Goal: Task Accomplishment & Management: Use online tool/utility

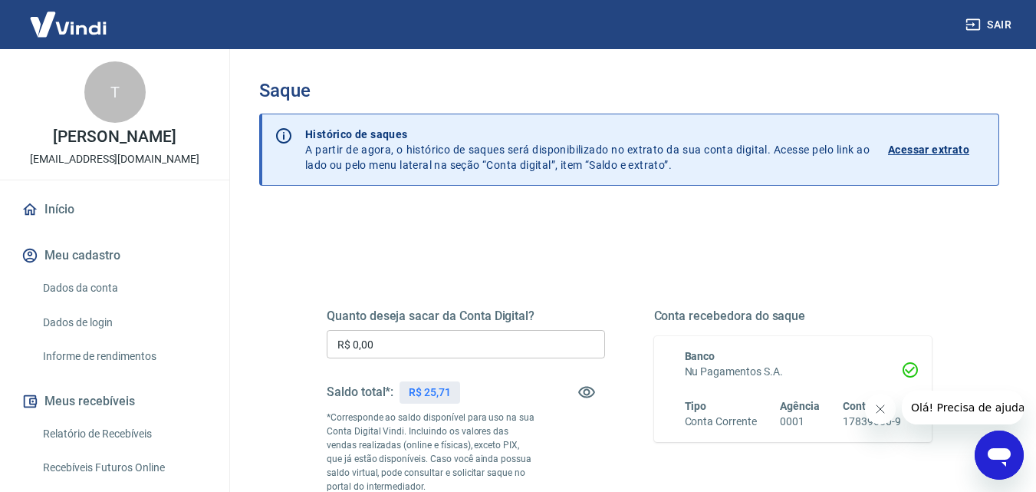
scroll to position [77, 0]
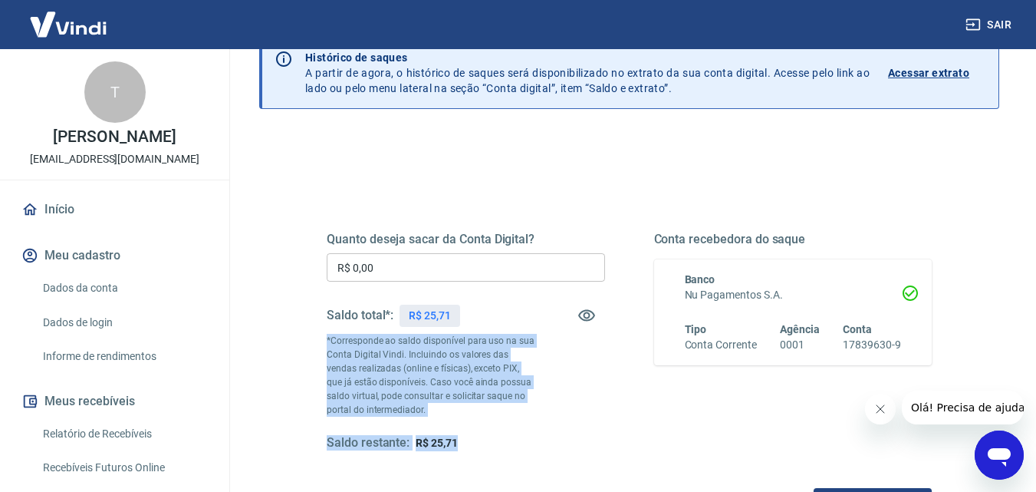
drag, startPoint x: 319, startPoint y: 340, endPoint x: 479, endPoint y: 420, distance: 179.4
click at [479, 420] on div "Quanto deseja sacar da Conta Digital? R$ 0,00 ​ Saldo total*: R$ 25,71 *Corresp…" at bounding box center [629, 349] width 642 height 370
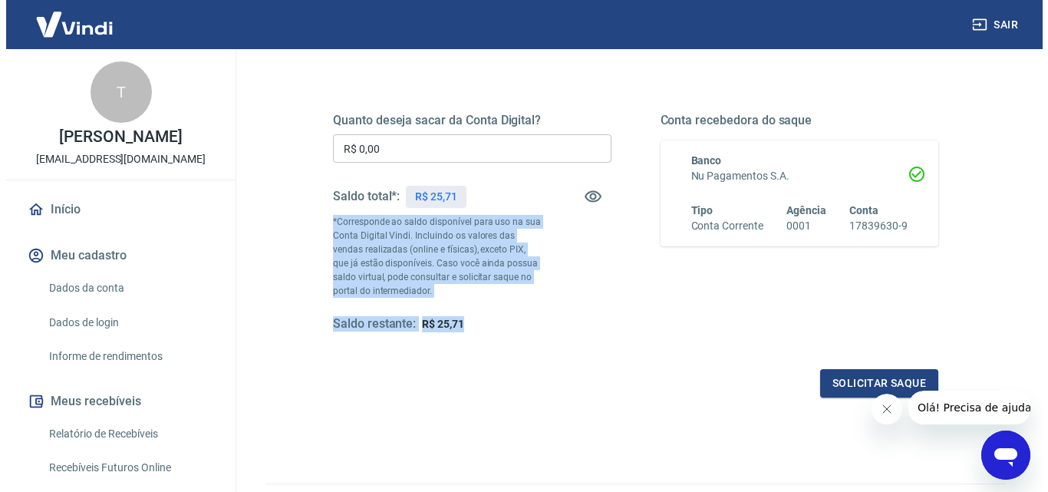
scroll to position [230, 0]
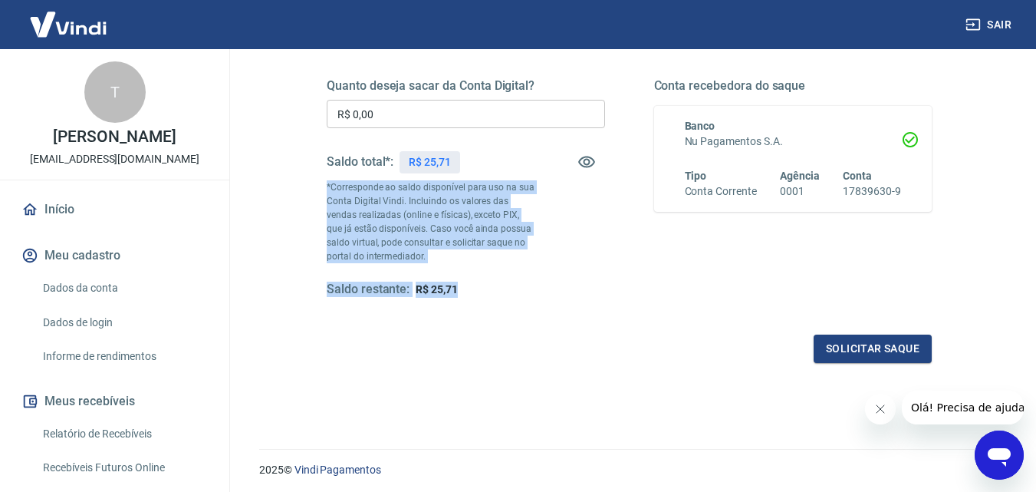
click at [827, 339] on button "Solicitar saque" at bounding box center [873, 348] width 118 height 28
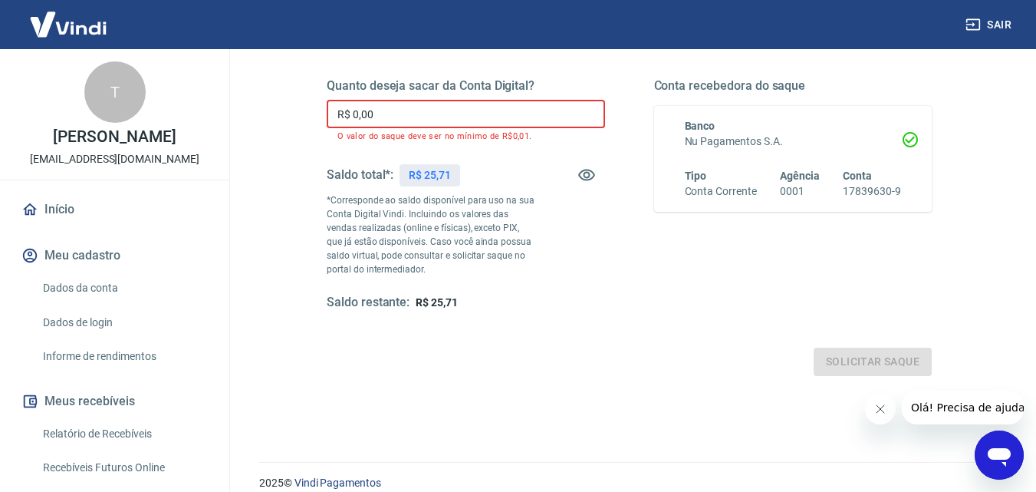
click at [441, 108] on input "R$ 0,00" at bounding box center [466, 114] width 278 height 28
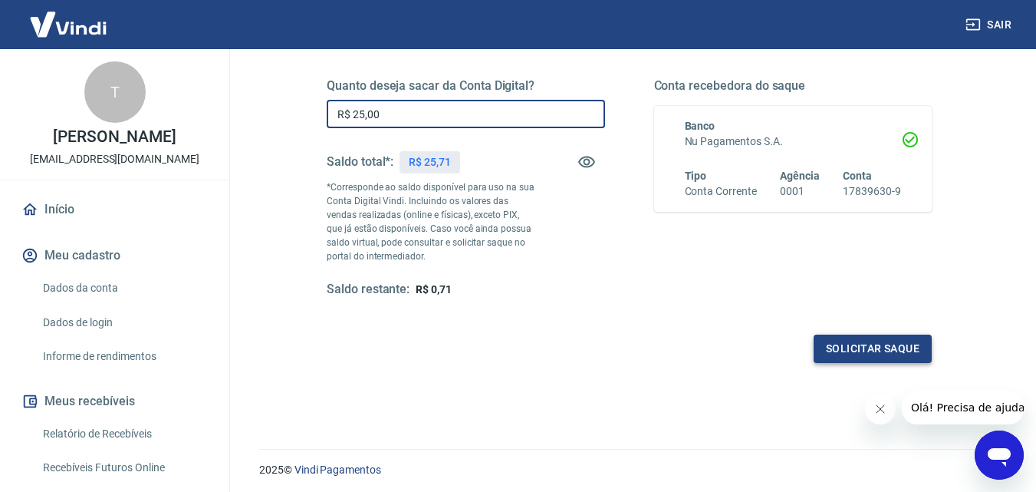
type input "R$ 25,00"
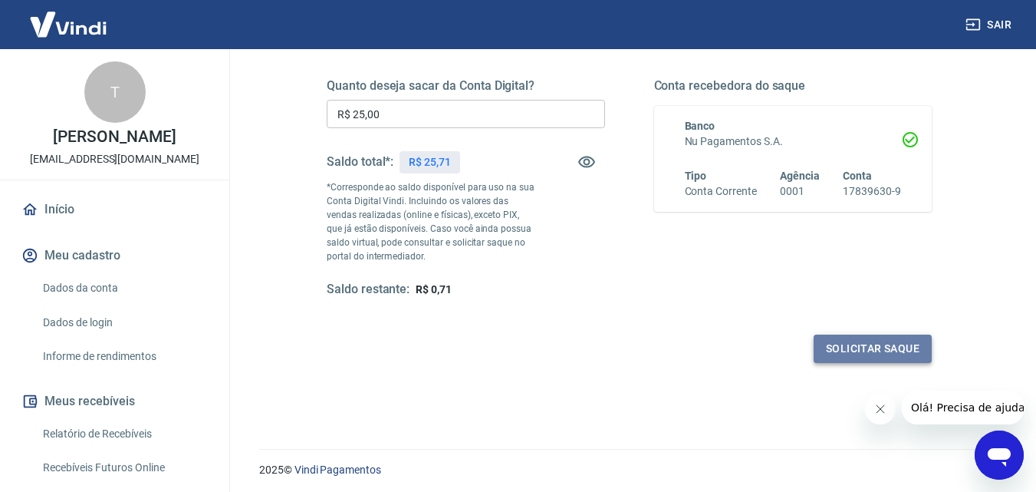
click at [837, 345] on button "Solicitar saque" at bounding box center [873, 348] width 118 height 28
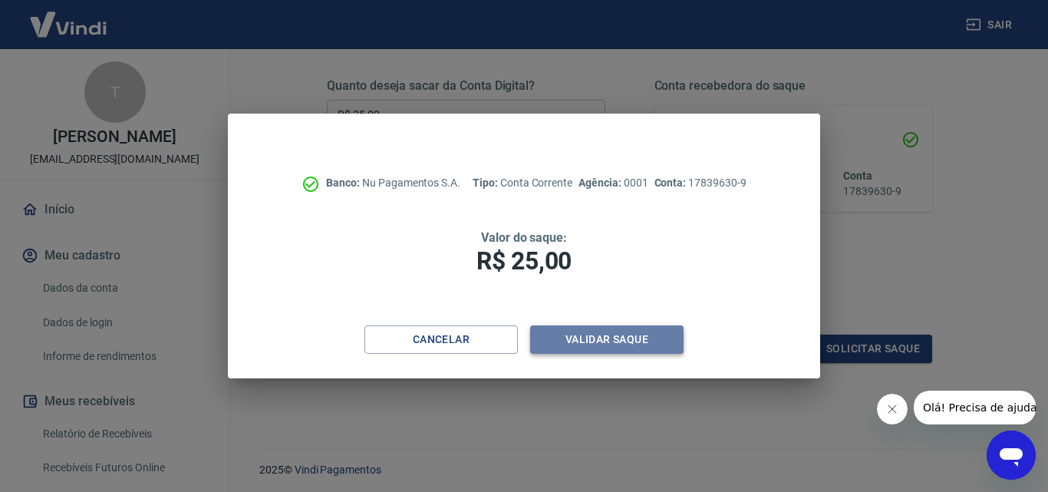
click at [635, 340] on button "Validar saque" at bounding box center [606, 339] width 153 height 28
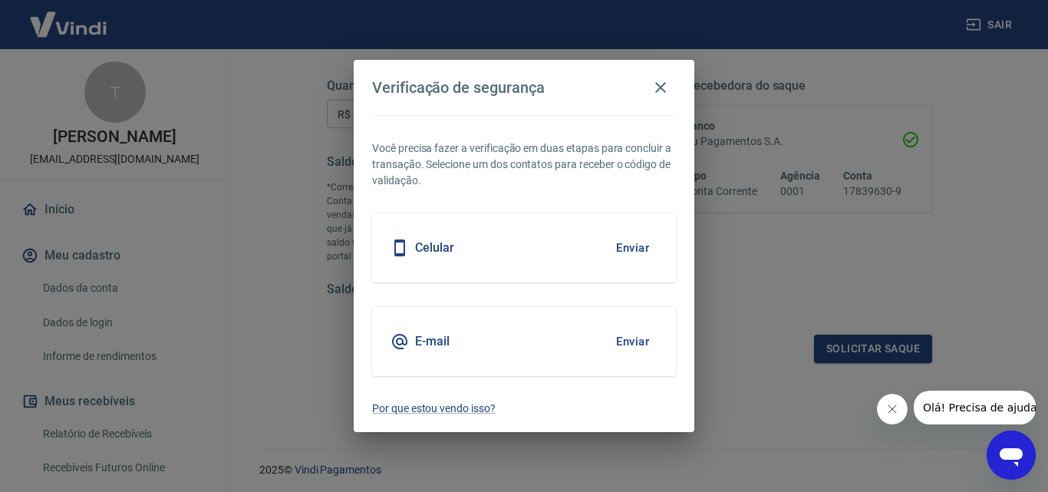
click at [596, 244] on div "Celular Enviar" at bounding box center [524, 247] width 304 height 69
click at [626, 246] on button "Enviar" at bounding box center [632, 248] width 50 height 32
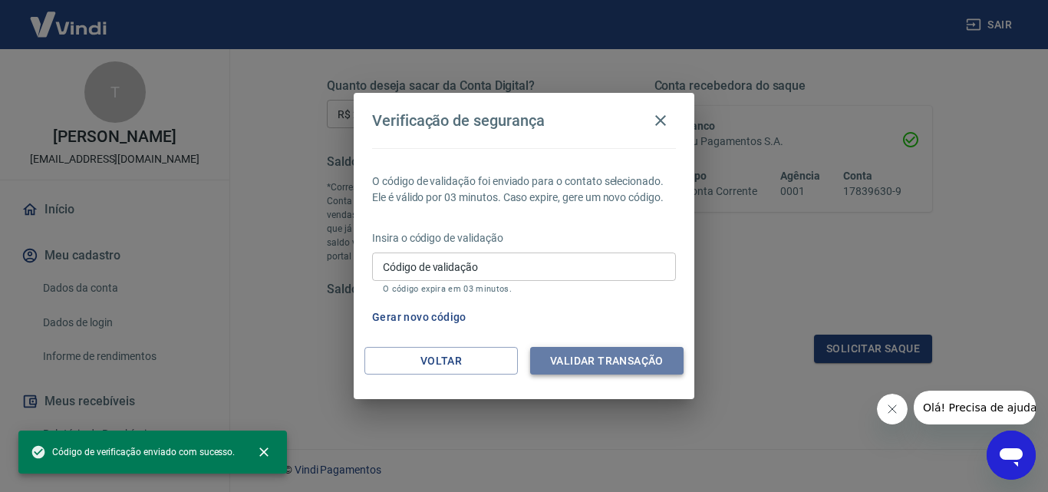
click at [566, 369] on button "Validar transação" at bounding box center [606, 361] width 153 height 28
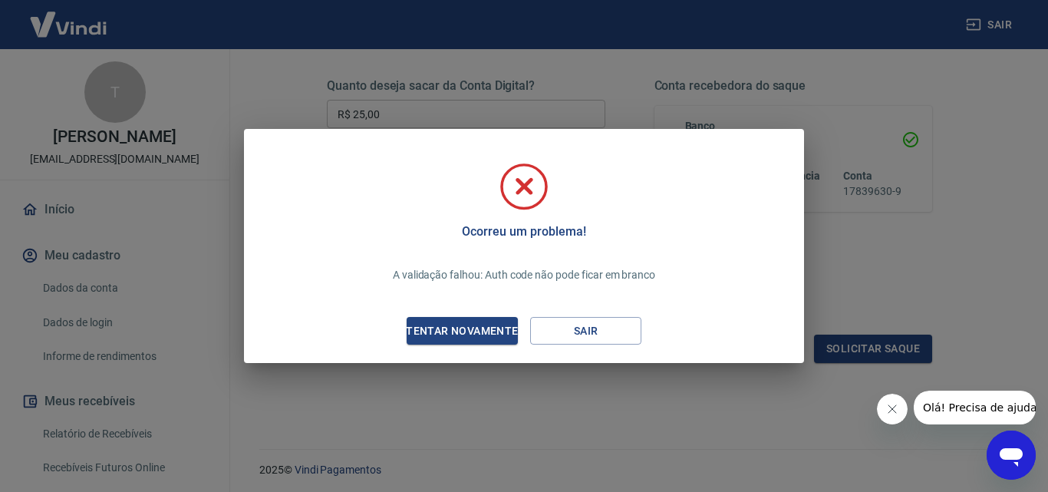
click at [1008, 456] on icon "Abrir janela de mensagens" at bounding box center [1010, 457] width 23 height 18
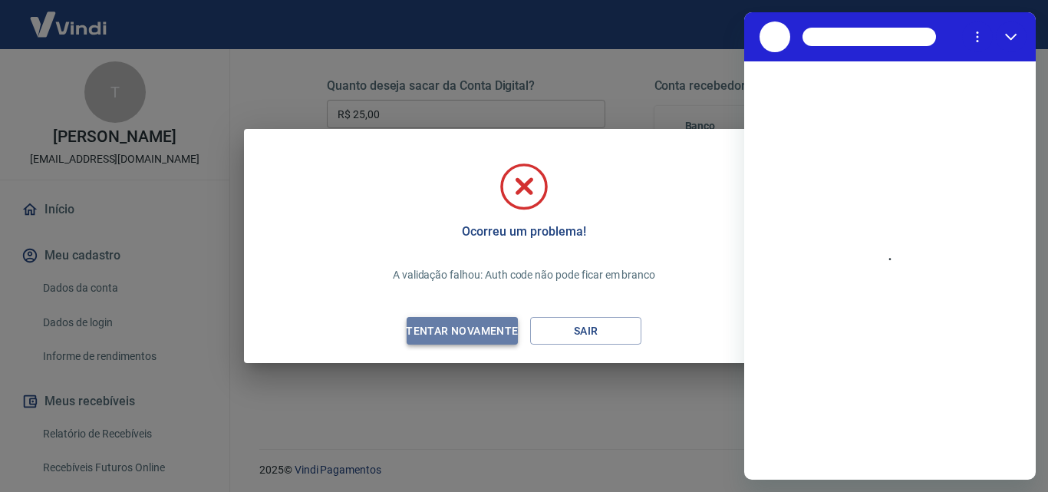
click at [497, 329] on div "Tentar novamente" at bounding box center [461, 330] width 149 height 19
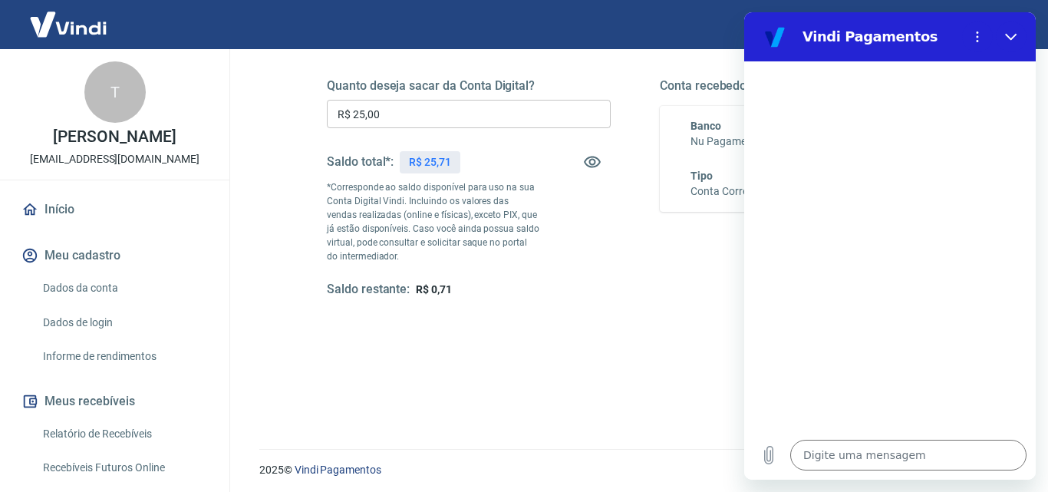
click at [474, 335] on div "Quanto deseja sacar da Conta Digital? R$ 25,00 ​ Saldo total*: R$ 25,71 *Corres…" at bounding box center [635, 201] width 617 height 321
click at [557, 334] on div "Quanto deseja sacar da Conta Digital? R$ 25,00 ​ Saldo total*: R$ 25,71 *Corres…" at bounding box center [635, 201] width 617 height 321
click at [621, 322] on div "Quanto deseja sacar da Conta Digital? R$ 25,00 ​ Saldo total*: R$ 25,71 *Corres…" at bounding box center [635, 201] width 617 height 321
click at [955, 319] on div at bounding box center [889, 245] width 291 height 369
click at [479, 344] on div "Solicitar saque" at bounding box center [635, 348] width 617 height 28
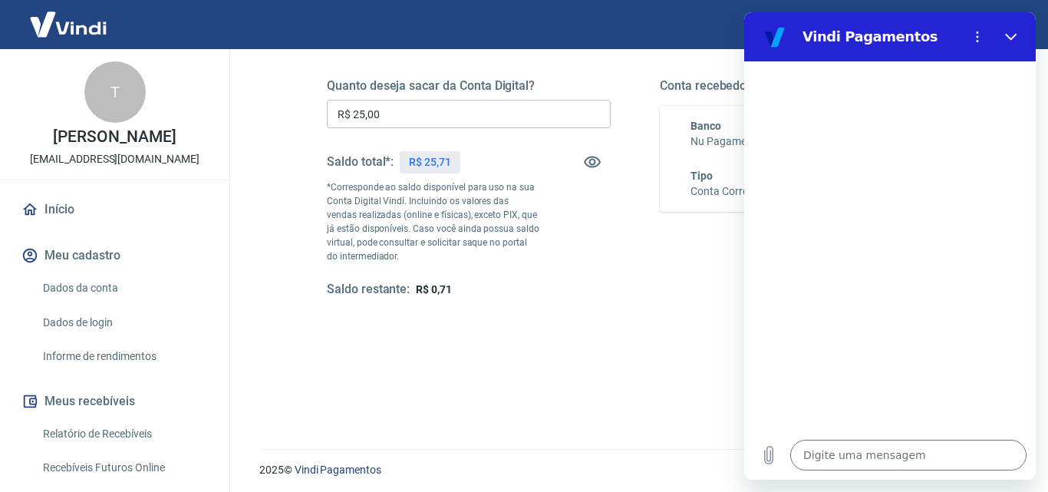
click at [476, 340] on div "Solicitar saque" at bounding box center [635, 348] width 617 height 28
click at [475, 339] on div "Solicitar saque" at bounding box center [635, 348] width 617 height 28
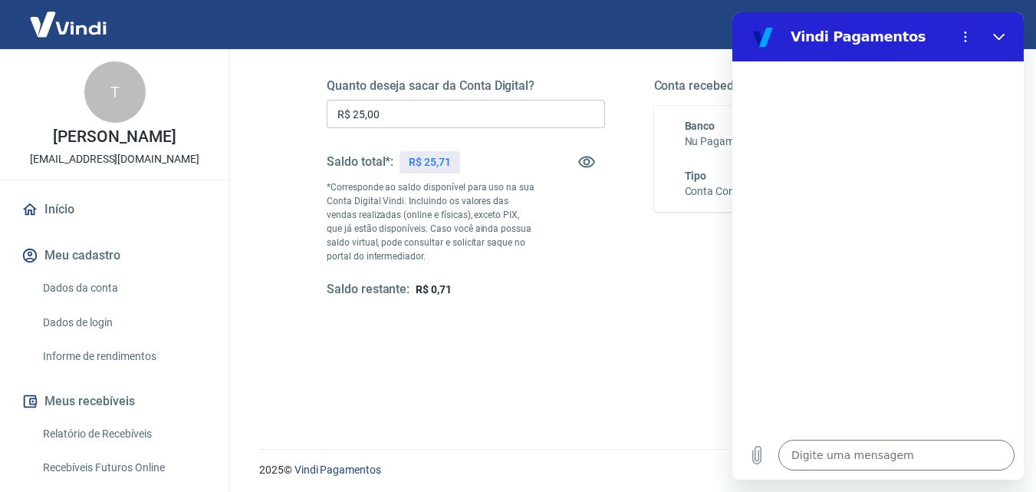
scroll to position [0, 0]
click at [827, 462] on textarea at bounding box center [896, 454] width 236 height 31
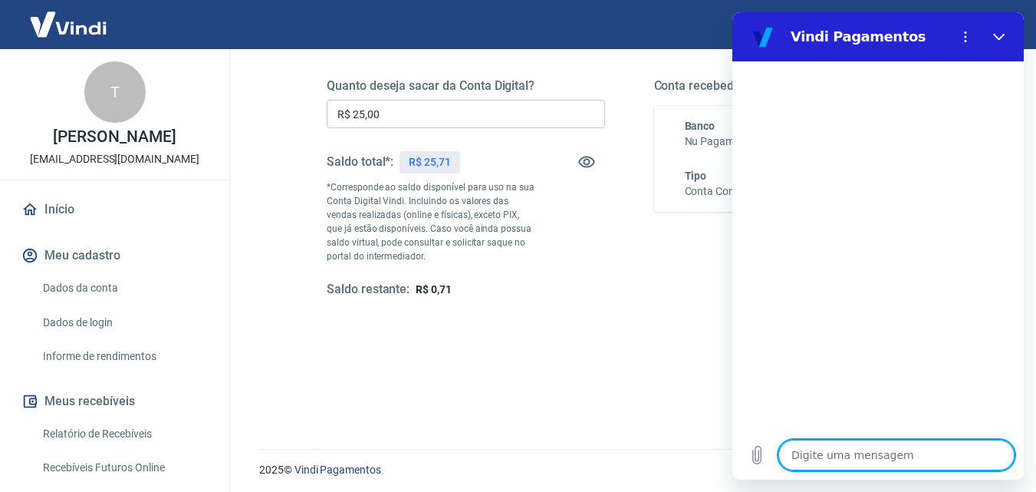
type textarea "o"
type textarea "x"
type textarea "ol"
type textarea "x"
type textarea "ola"
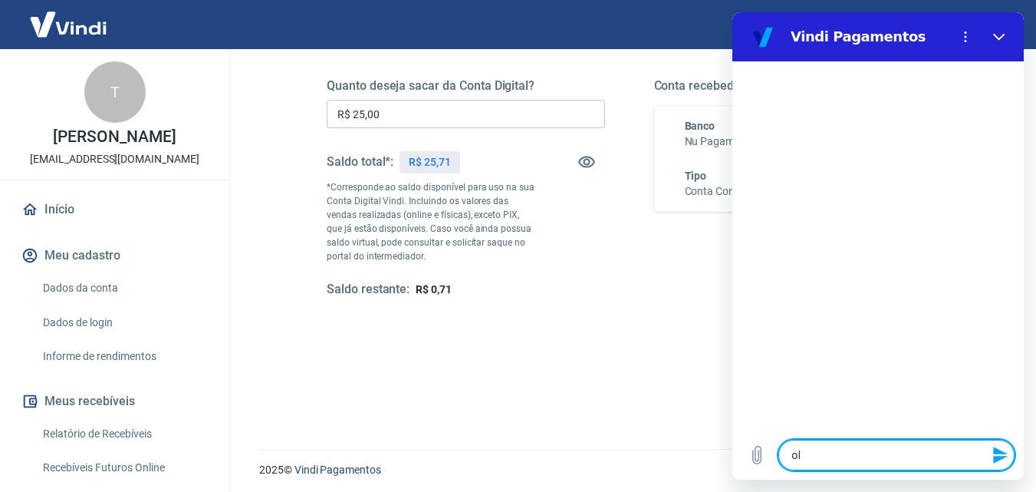
type textarea "x"
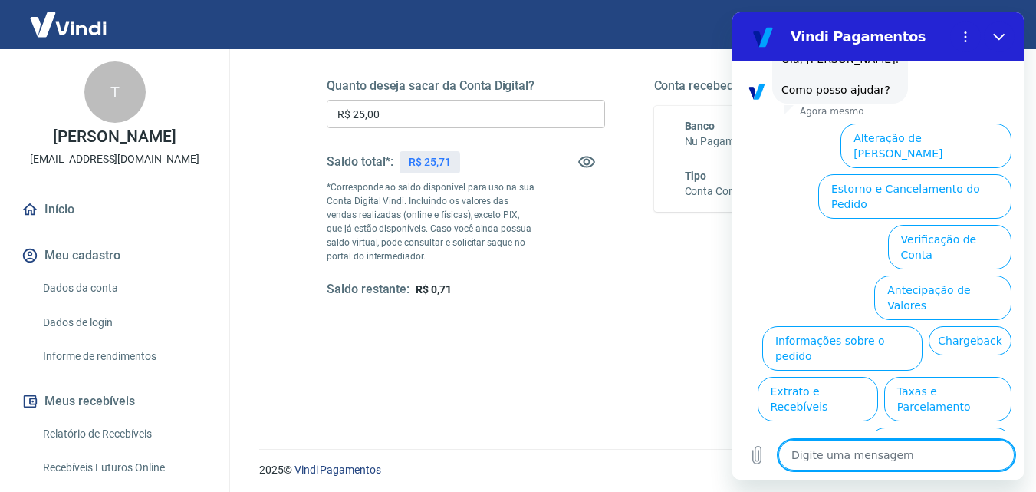
scroll to position [106, 0]
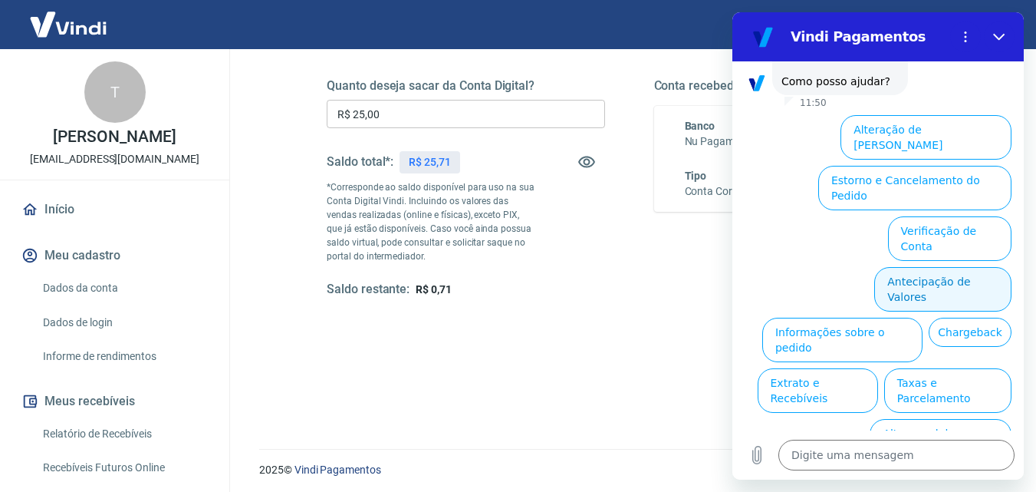
click at [903, 267] on button "Antecipação de Valores" at bounding box center [942, 289] width 137 height 44
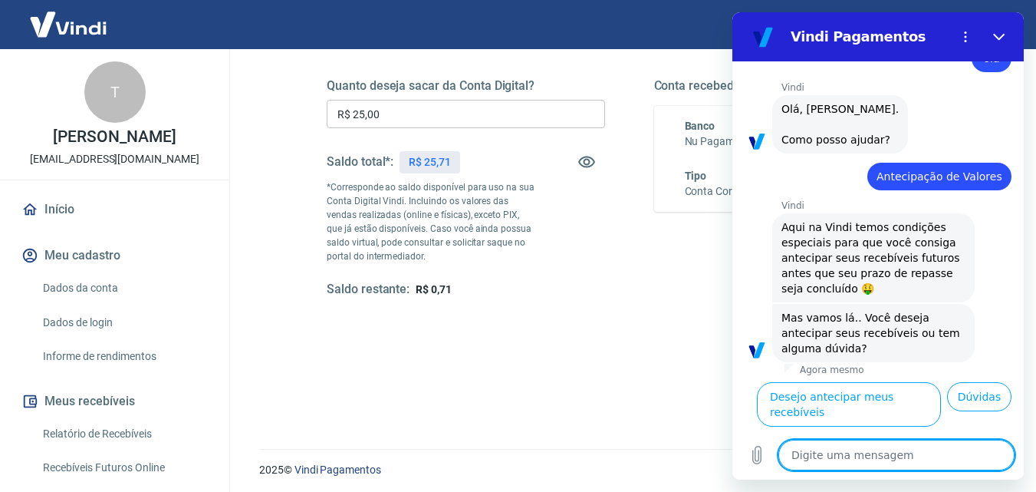
scroll to position [67, 0]
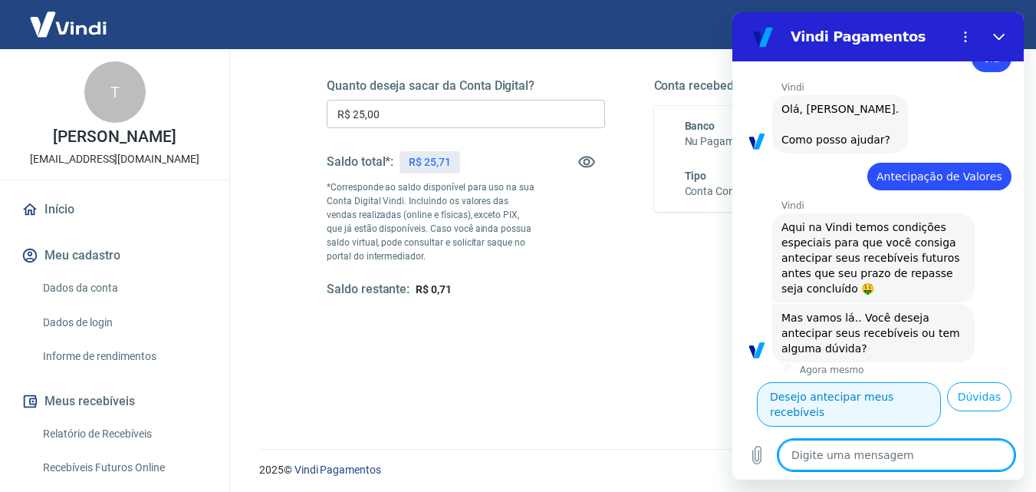
click at [906, 383] on button "Desejo antecipar meus recebíveis" at bounding box center [849, 404] width 184 height 44
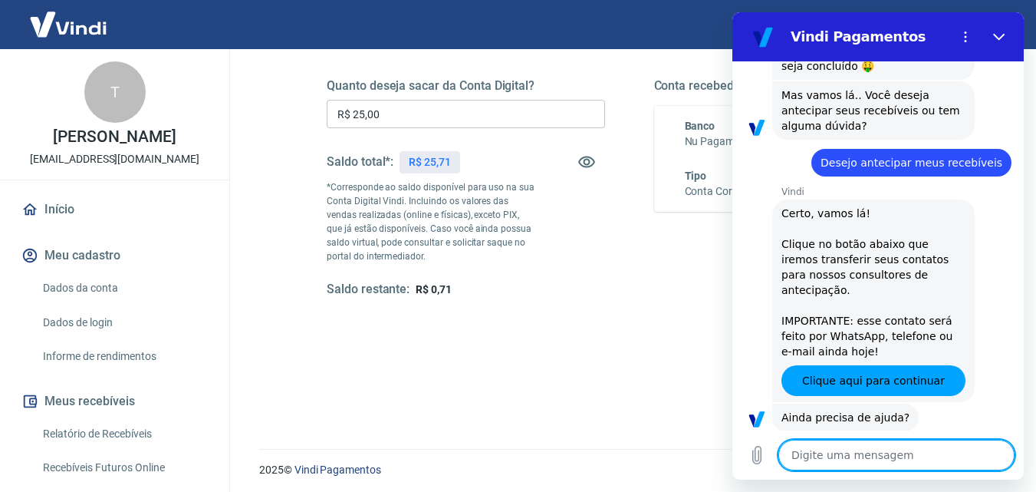
scroll to position [308, 0]
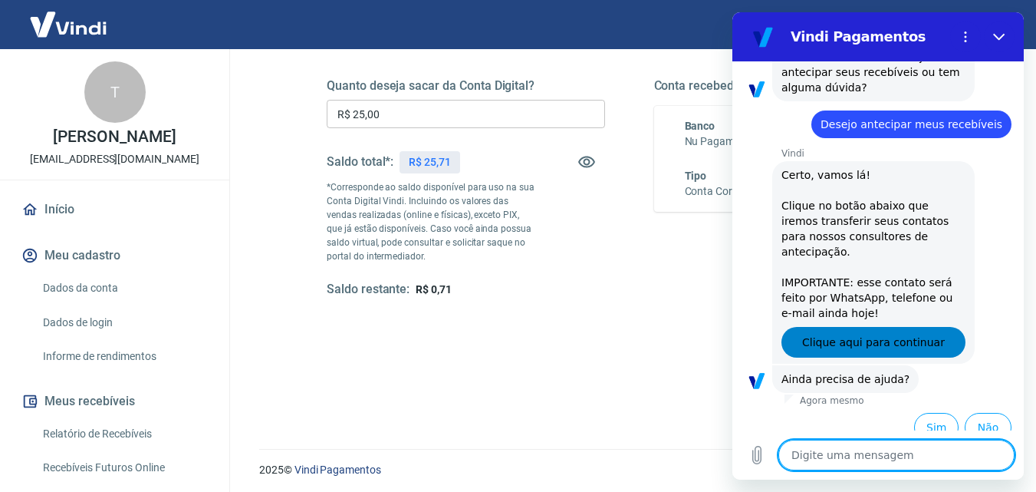
click at [867, 333] on span "Clique aqui para continuar" at bounding box center [873, 342] width 143 height 18
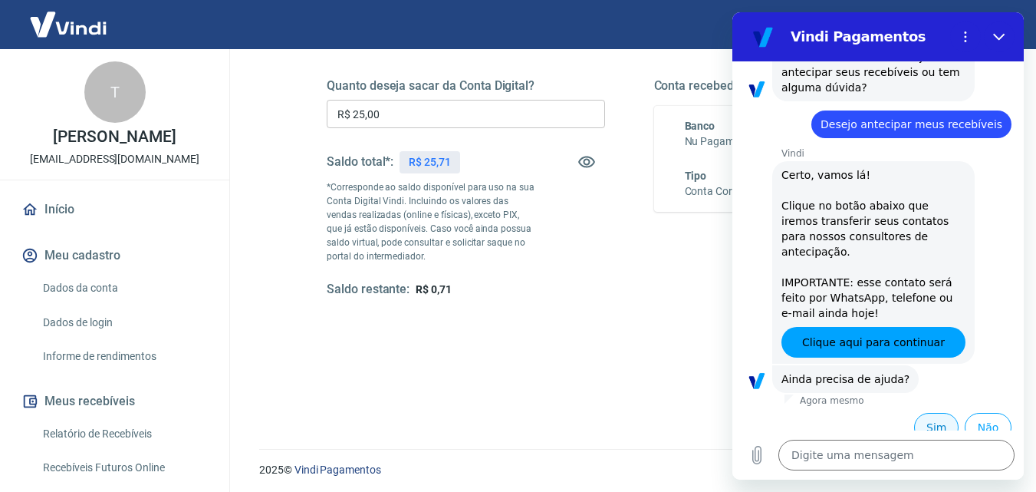
click at [914, 413] on button "Sim" at bounding box center [936, 427] width 44 height 29
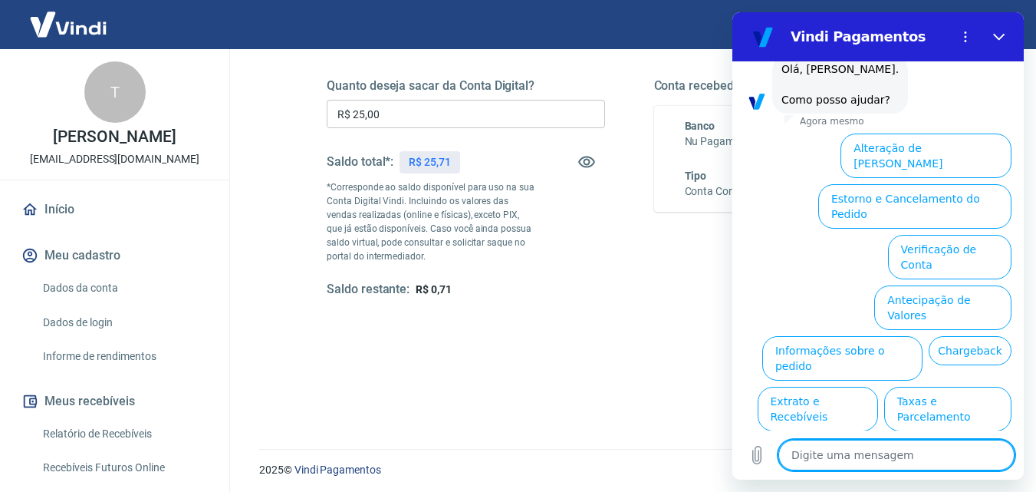
scroll to position [709, 0]
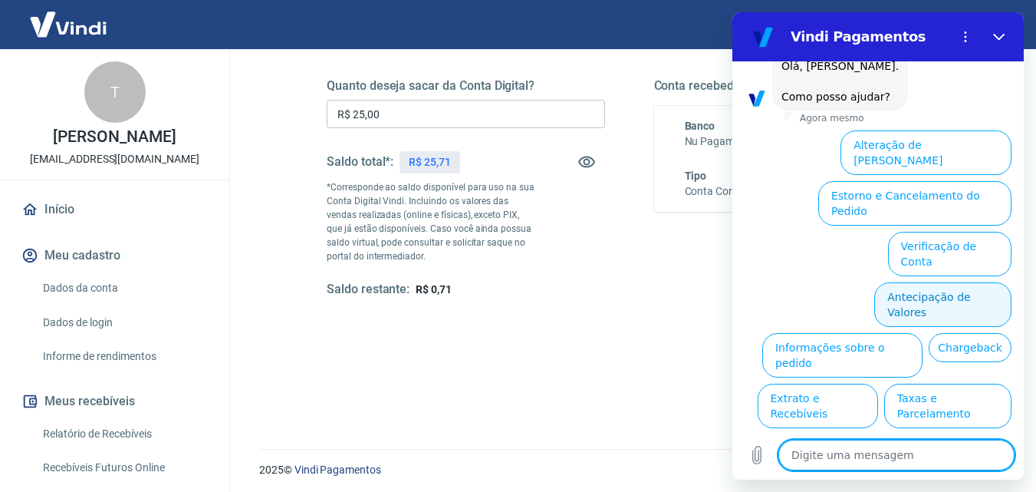
click at [943, 282] on button "Antecipação de Valores" at bounding box center [942, 304] width 137 height 44
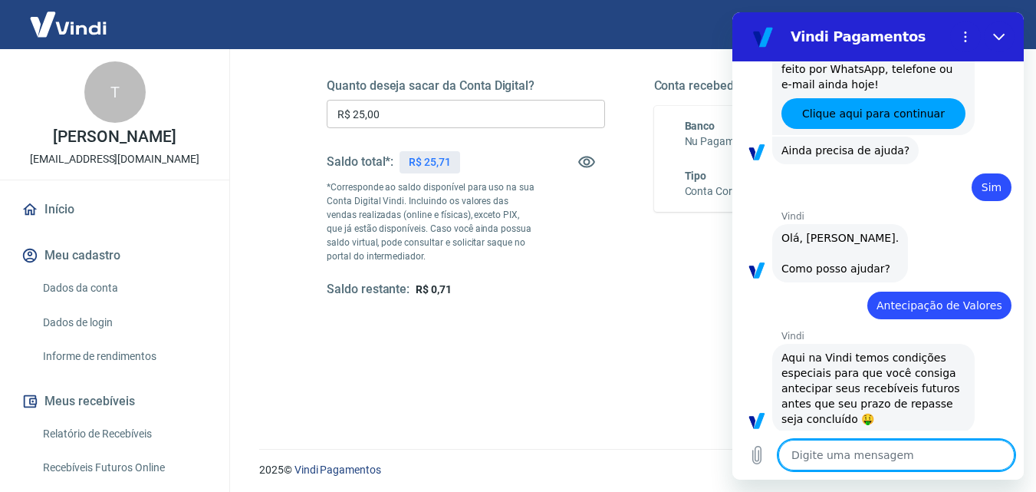
type textarea "x"
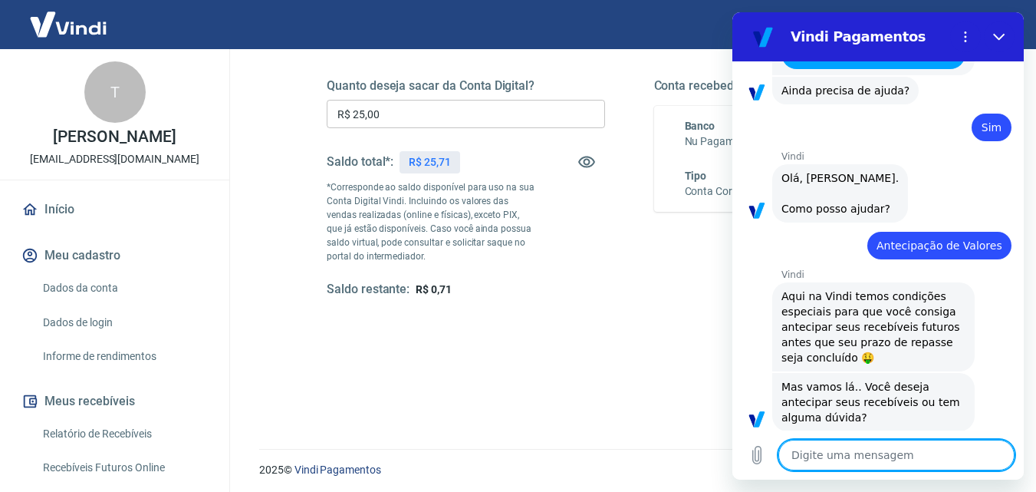
scroll to position [670, 0]
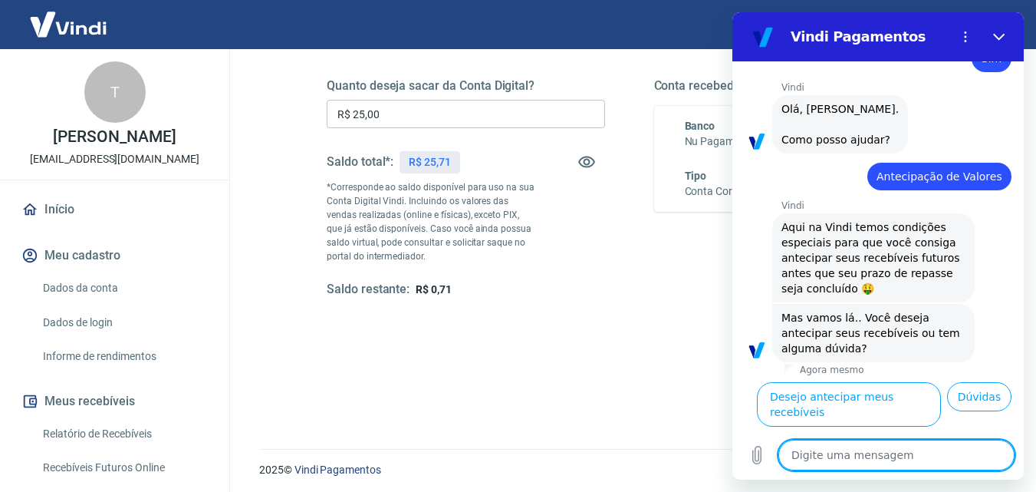
click at [877, 465] on textarea at bounding box center [896, 454] width 236 height 31
type textarea "f"
type textarea "x"
type textarea "fa"
type textarea "x"
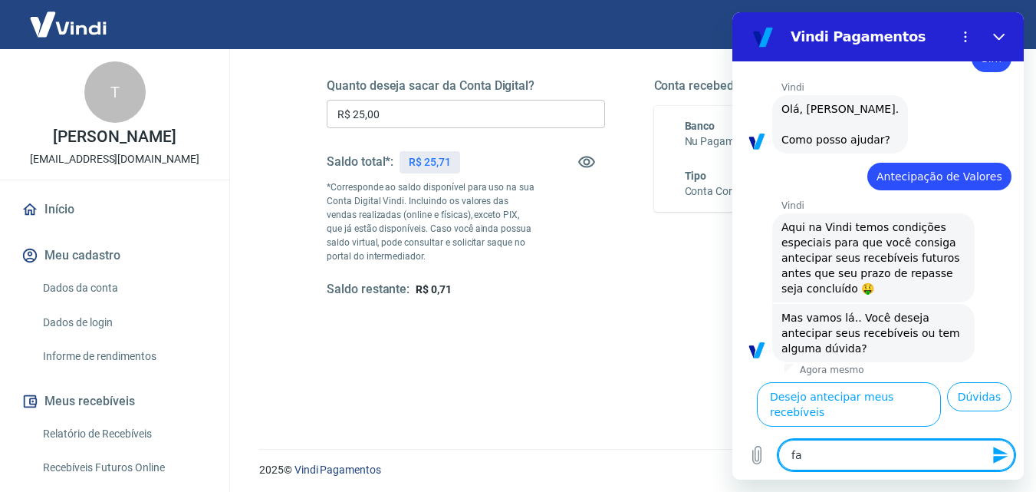
type textarea "fal"
type textarea "x"
type textarea "fala"
type textarea "x"
type textarea "falar"
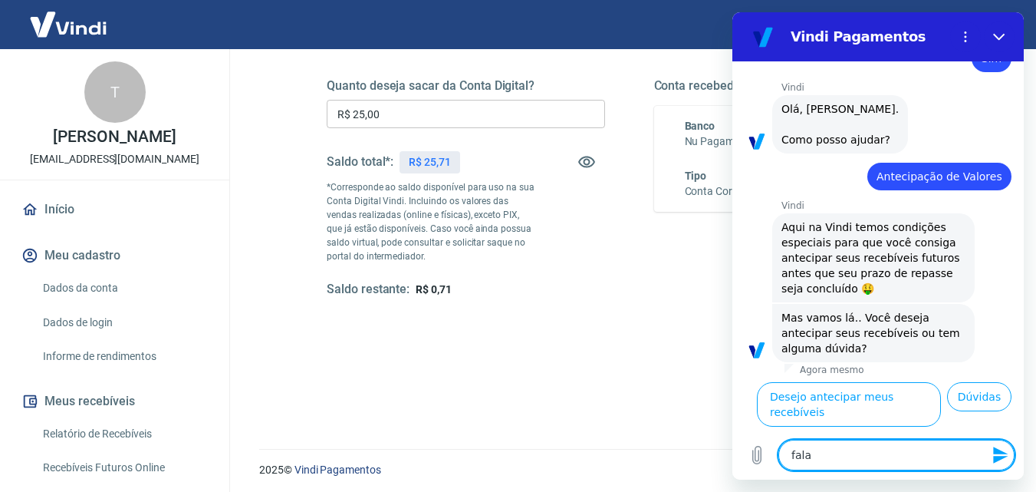
type textarea "x"
type textarea "falar"
type textarea "x"
type textarea "falar c"
type textarea "x"
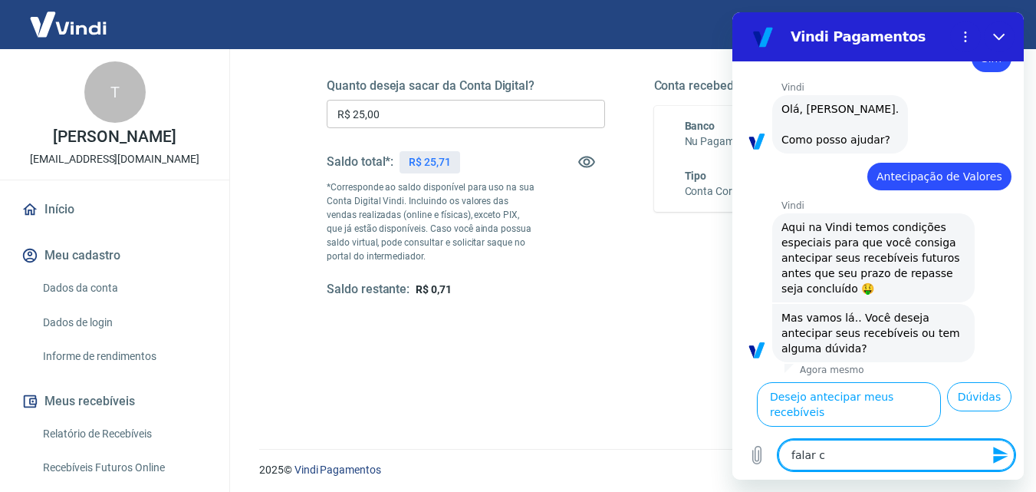
type textarea "falar co"
type textarea "x"
type textarea "falar com"
type textarea "x"
type textarea "falar com"
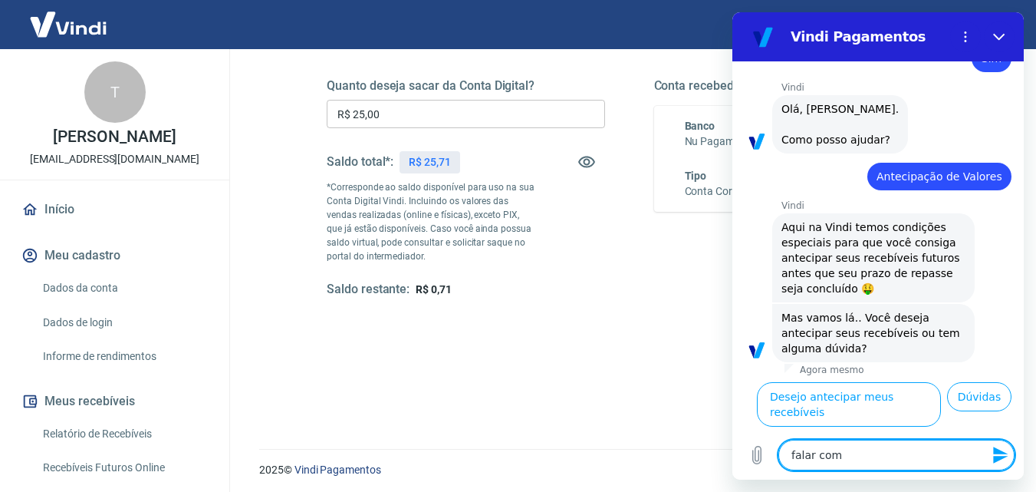
type textarea "x"
type textarea "falar com a"
type textarea "x"
type textarea "falar com at"
type textarea "x"
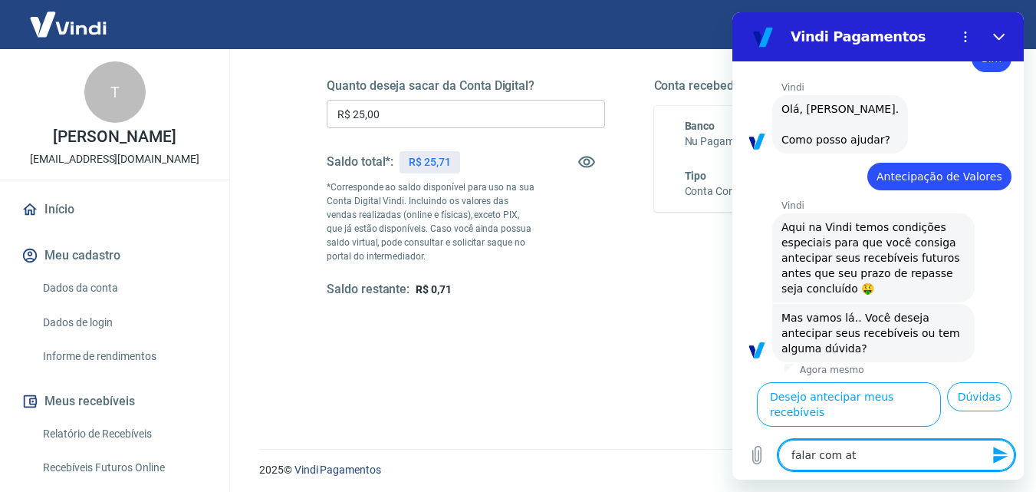
type textarea "falar com ate"
type textarea "x"
type textarea "falar com aten"
type textarea "x"
type textarea "falar com atend"
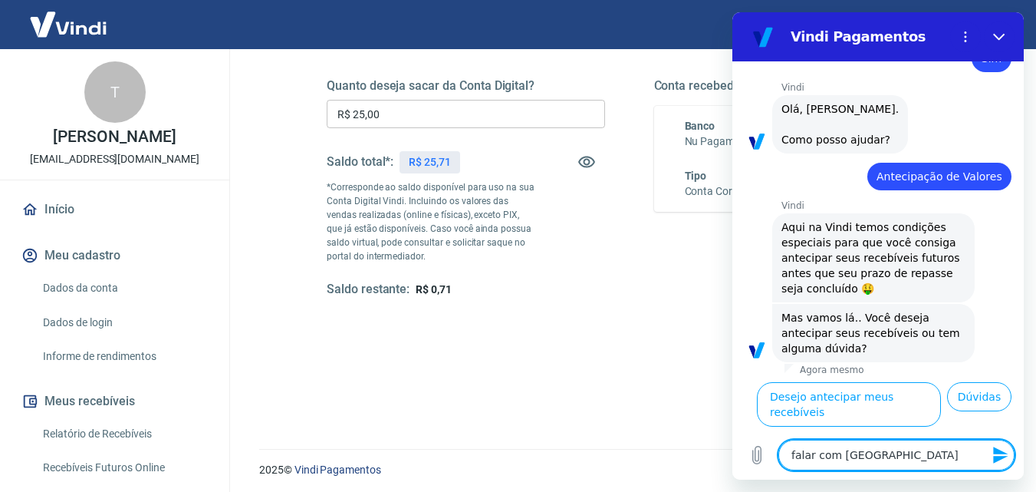
type textarea "x"
type textarea "falar com atendi"
type textarea "x"
type textarea "falar com atendim"
type textarea "x"
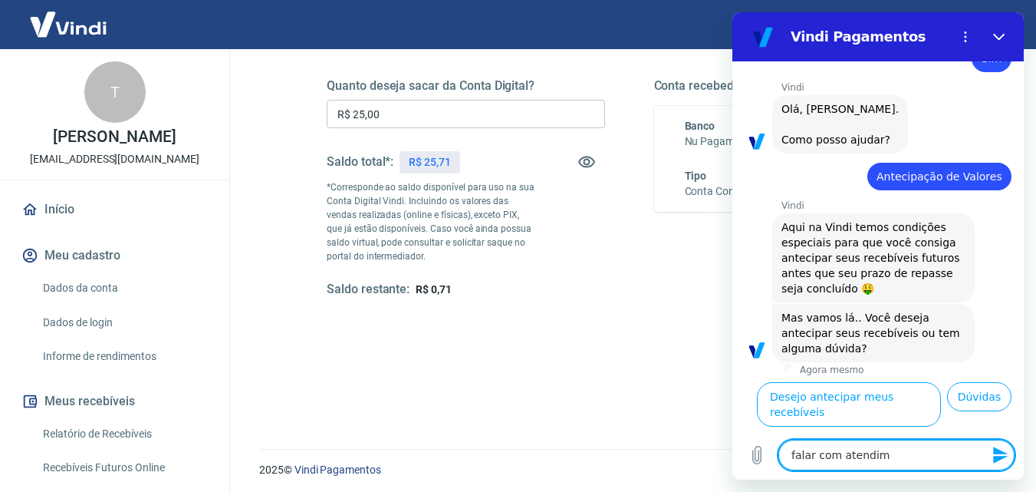
type textarea "falar com atendime"
type textarea "x"
type textarea "falar com atendimen"
type textarea "x"
type textarea "falar com atendiment"
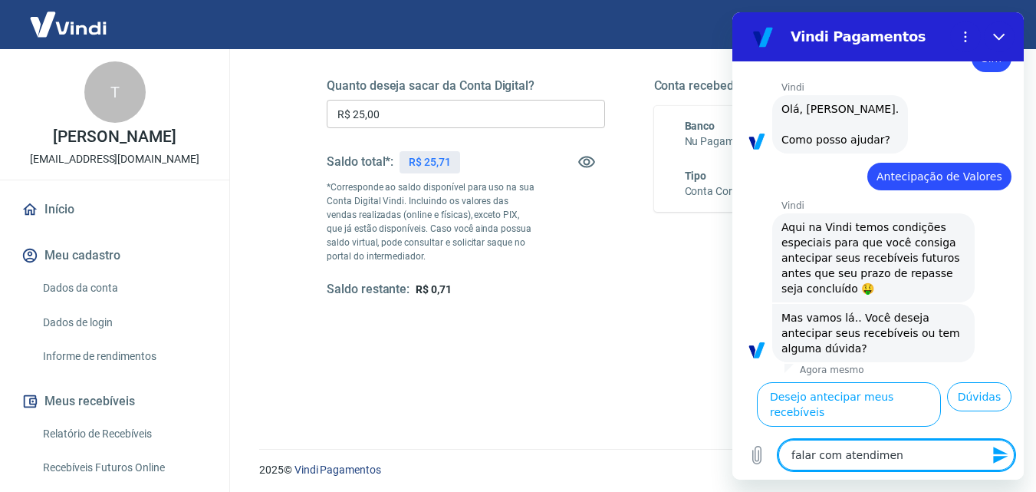
type textarea "x"
type textarea "falar com atendimento"
type textarea "x"
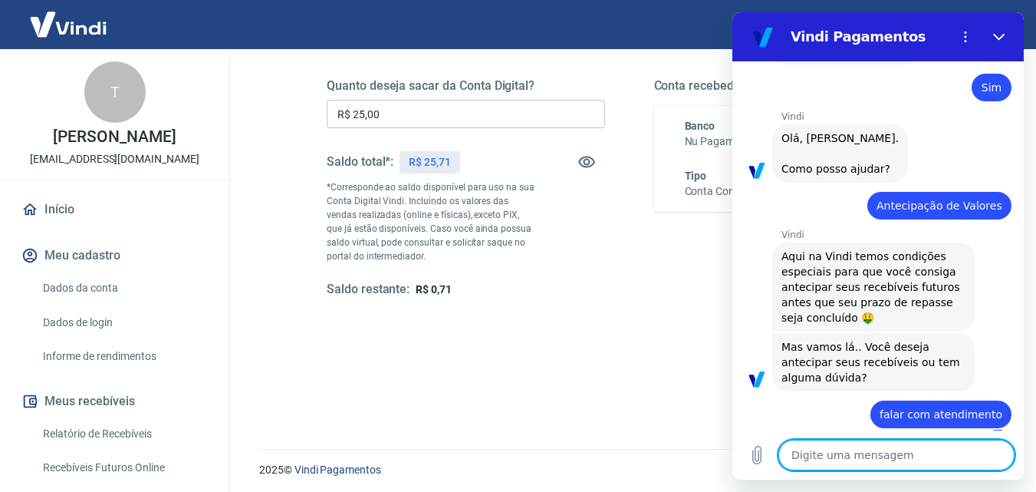
type textarea "x"
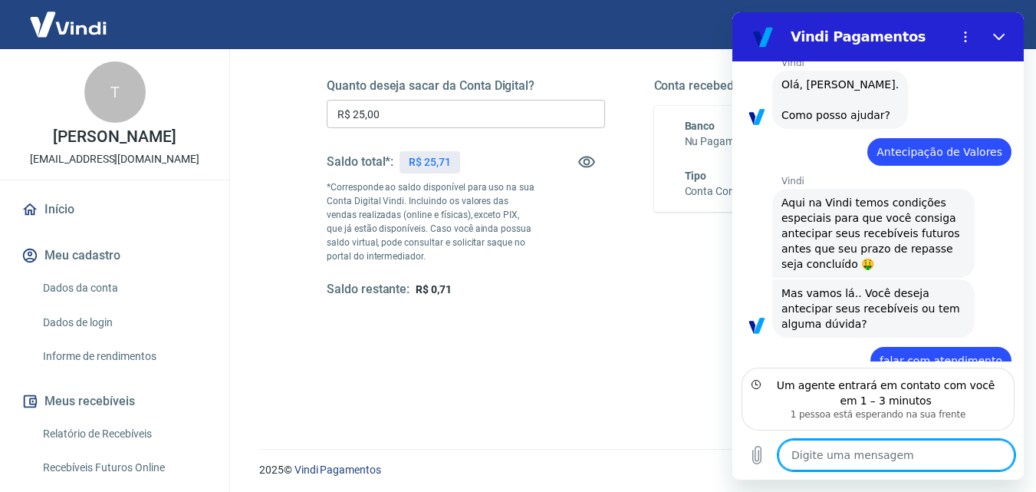
scroll to position [759, 0]
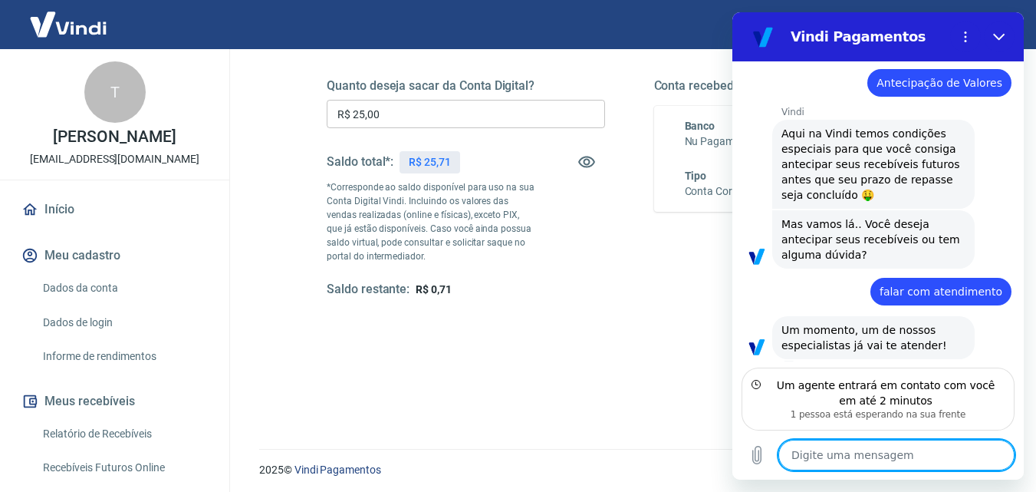
type textarea "o"
type textarea "x"
type textarea "ok"
type textarea "x"
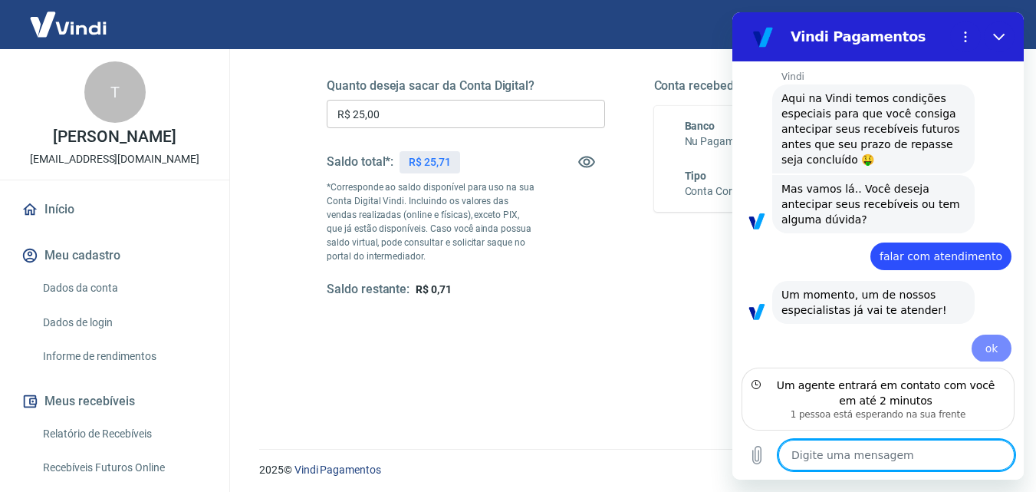
type textarea "x"
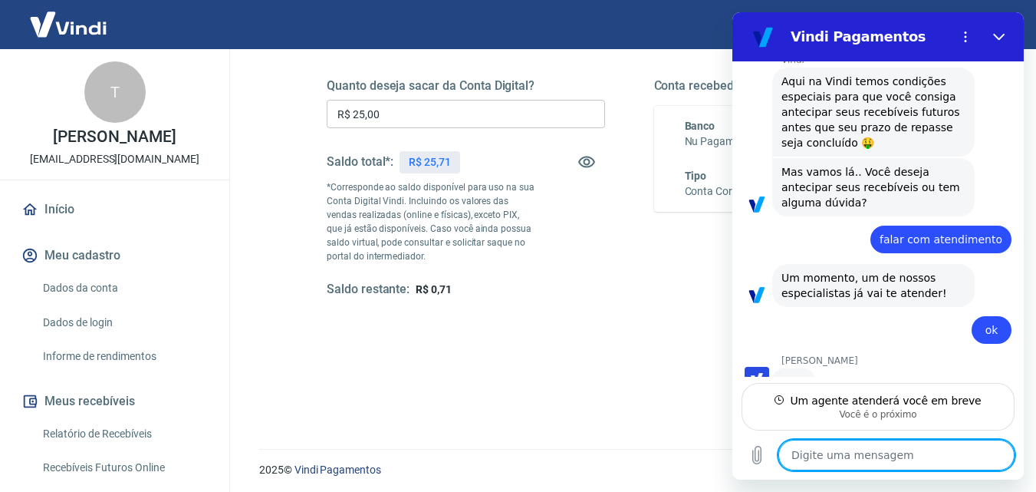
scroll to position [810, 0]
type textarea "O"
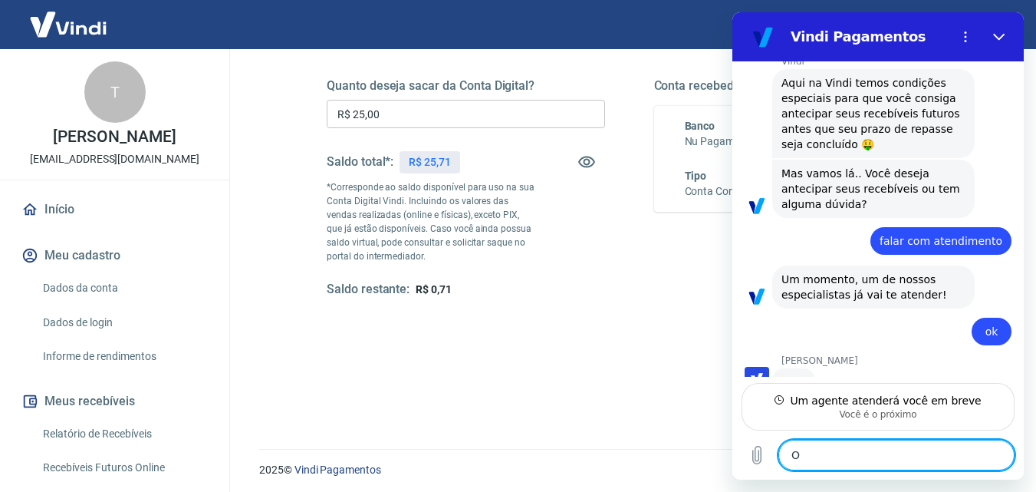
type textarea "x"
type textarea "Ol"
type textarea "x"
type textarea "Ola"
type textarea "x"
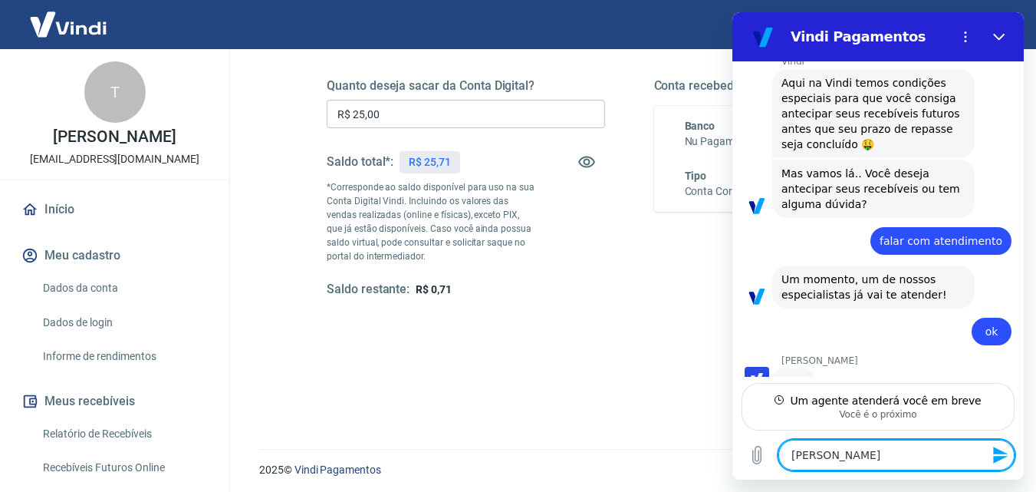
type textarea "Ola,"
type textarea "x"
type textarea "Ola,"
type textarea "x"
type textarea "Ola, t"
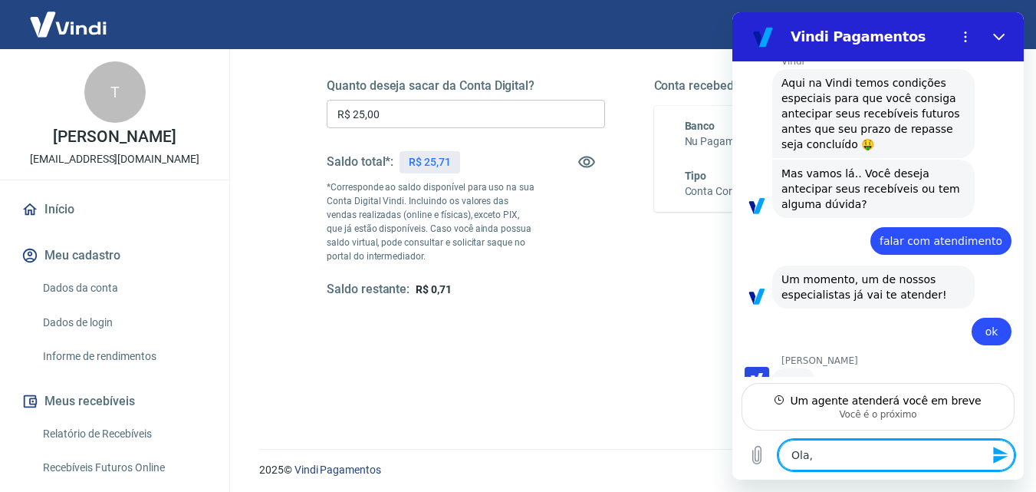
type textarea "x"
type textarea "Ola, tu"
type textarea "x"
type textarea "Ola, tud"
type textarea "x"
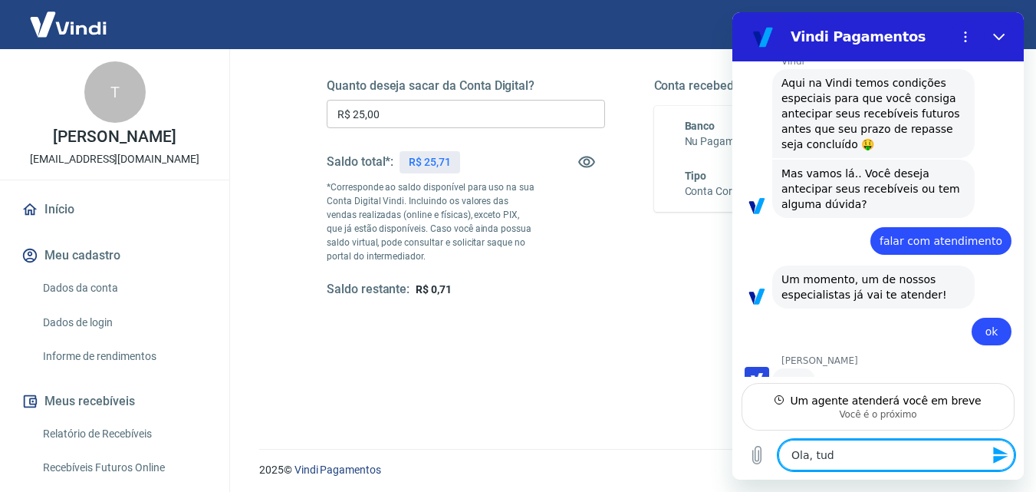
type textarea "Ola, tudo"
type textarea "x"
type textarea "Ola, tudo"
type textarea "x"
type textarea "Ola, tudo b"
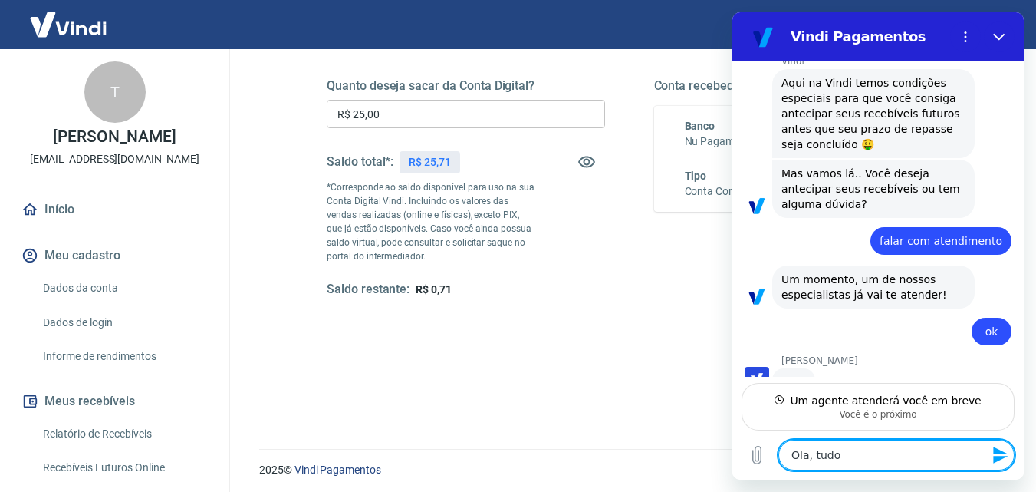
type textarea "x"
type textarea "Ola, tudo be"
type textarea "x"
type textarea "Ola, tudo bem"
type textarea "x"
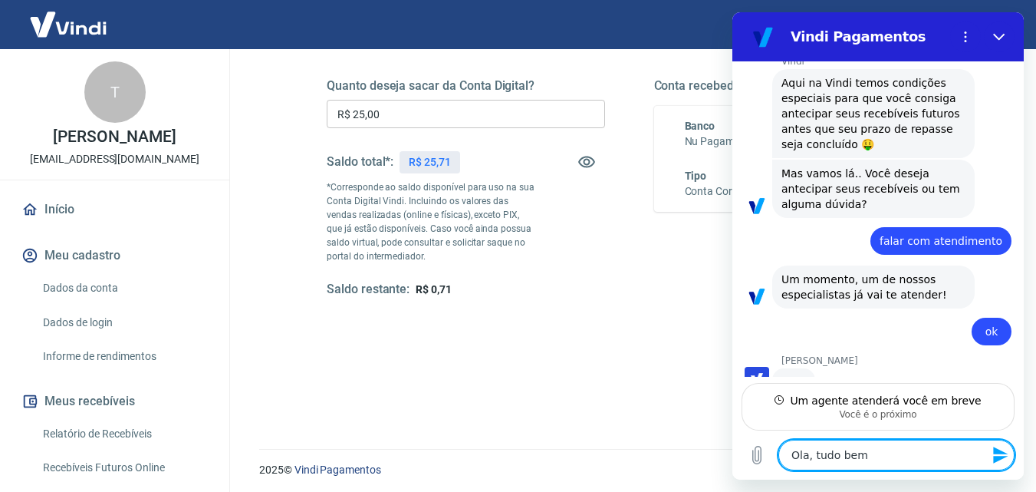
type textarea "Ola, tudo bem?"
type textarea "x"
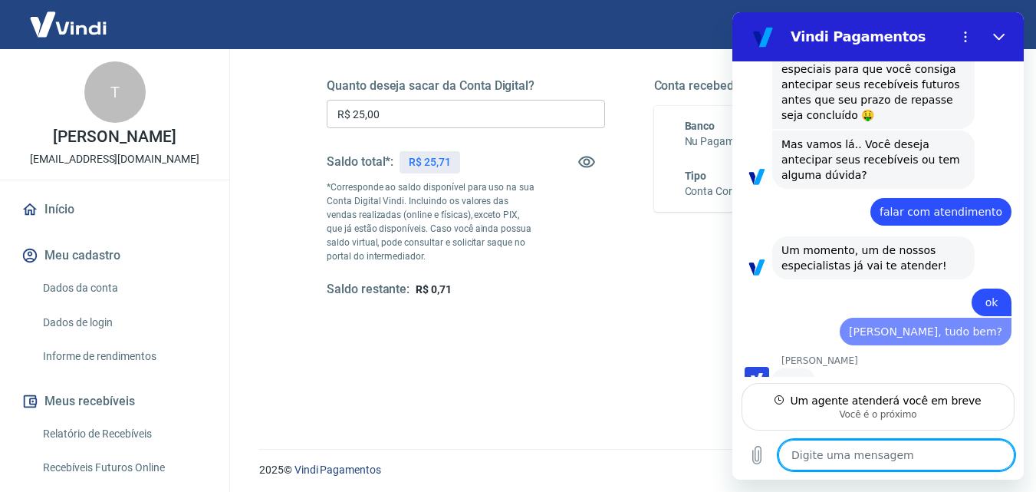
type textarea "x"
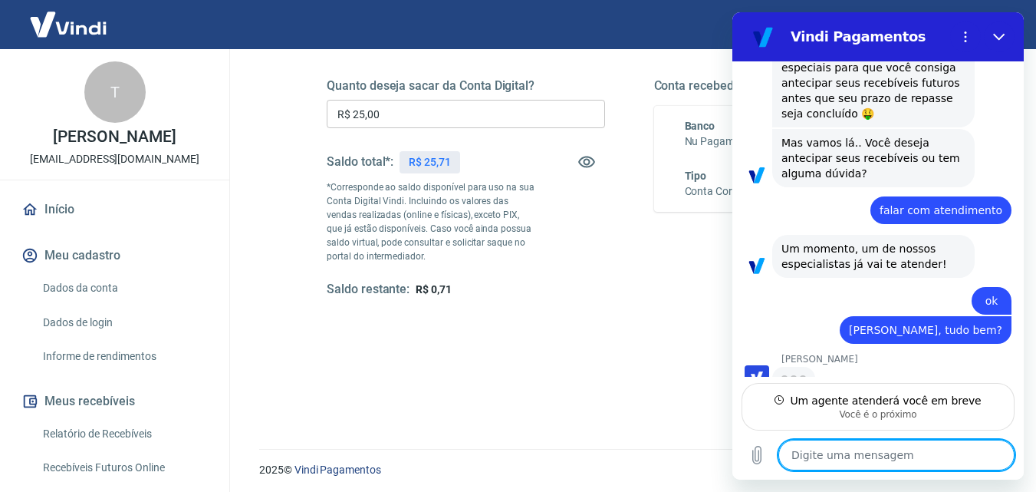
scroll to position [839, 0]
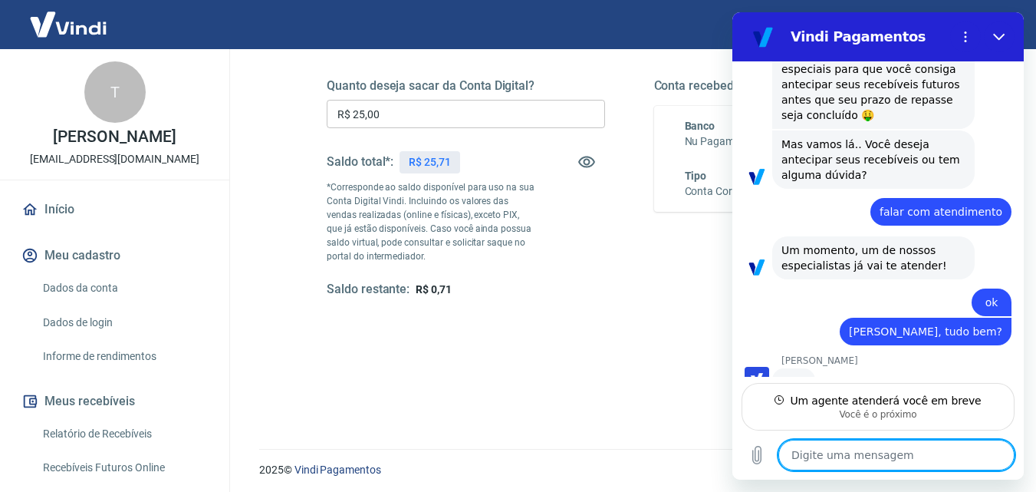
click at [842, 457] on textarea at bounding box center [896, 454] width 236 height 31
type textarea "P"
type textarea "x"
type textarea "Pr"
type textarea "x"
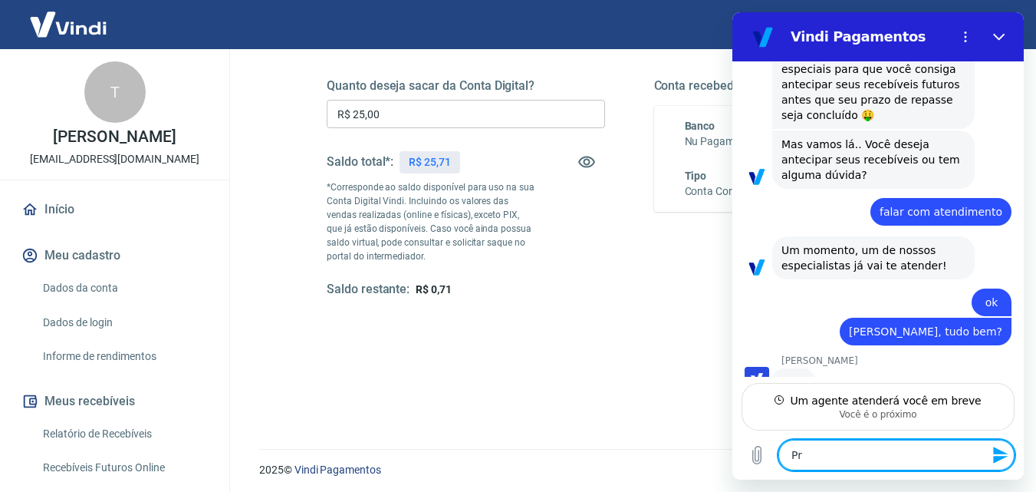
type textarea "Pre"
type textarea "x"
type textarea "Prec"
type textarea "x"
type textarea "Preci"
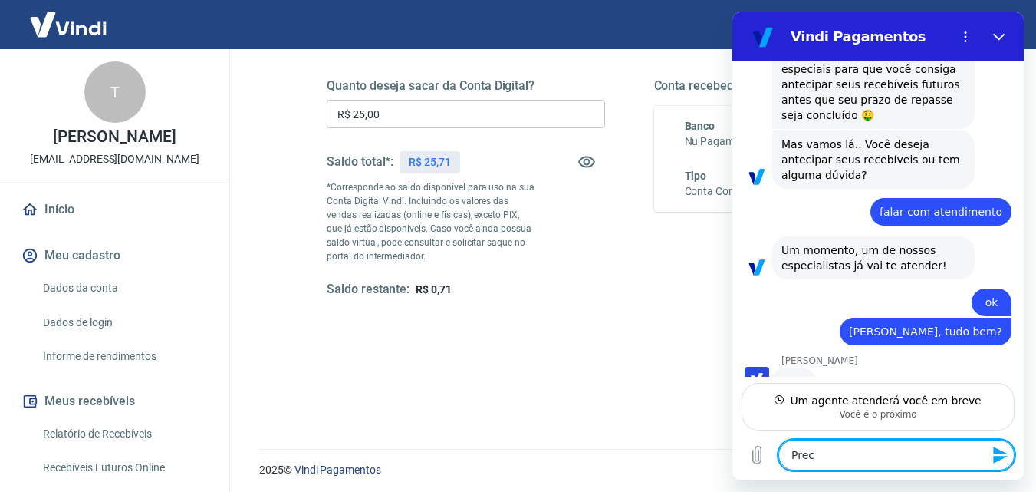
type textarea "x"
type textarea "Precis"
type textarea "x"
type textarea "Preciso"
type textarea "x"
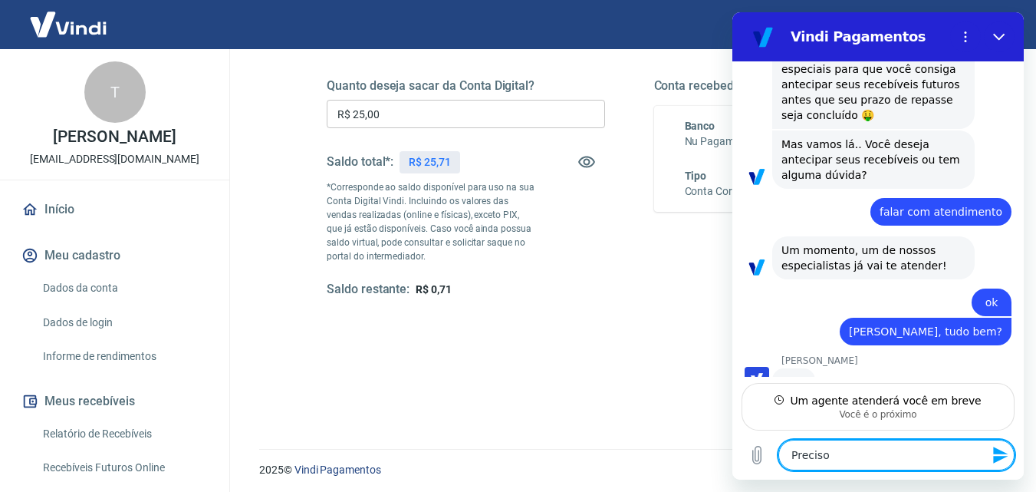
type textarea "Preciso"
type textarea "x"
type textarea "Preciso s"
type textarea "x"
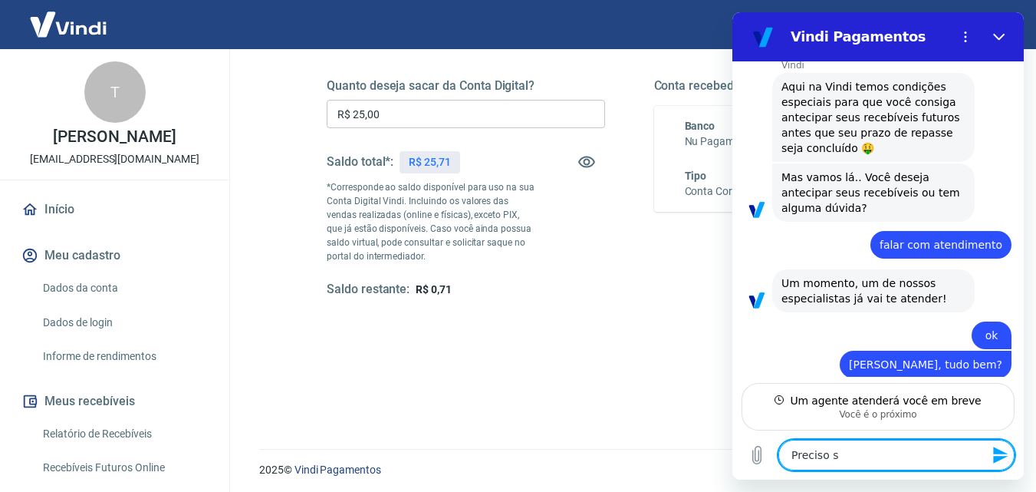
type textarea "Preciso so"
type textarea "x"
type textarea "Preciso sol"
type textarea "x"
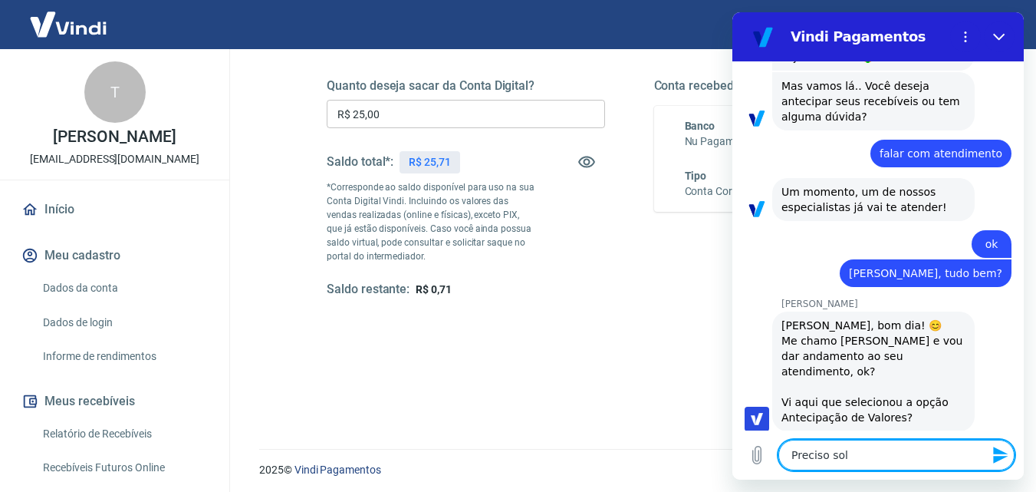
type textarea "Preciso soli"
type textarea "x"
type textarea "Preciso solic"
type textarea "x"
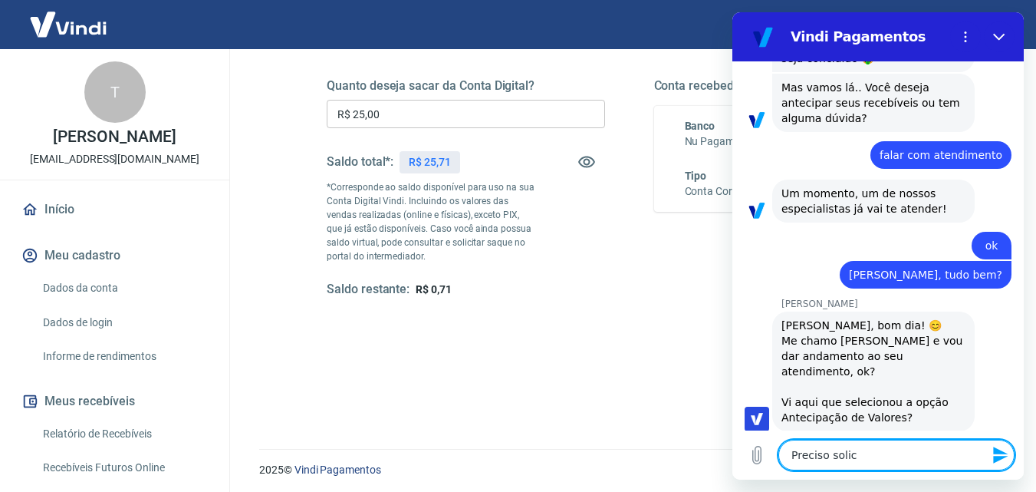
type textarea "Preciso solici"
type textarea "x"
type textarea "Preciso solicit"
type textarea "x"
type textarea "Preciso solicita"
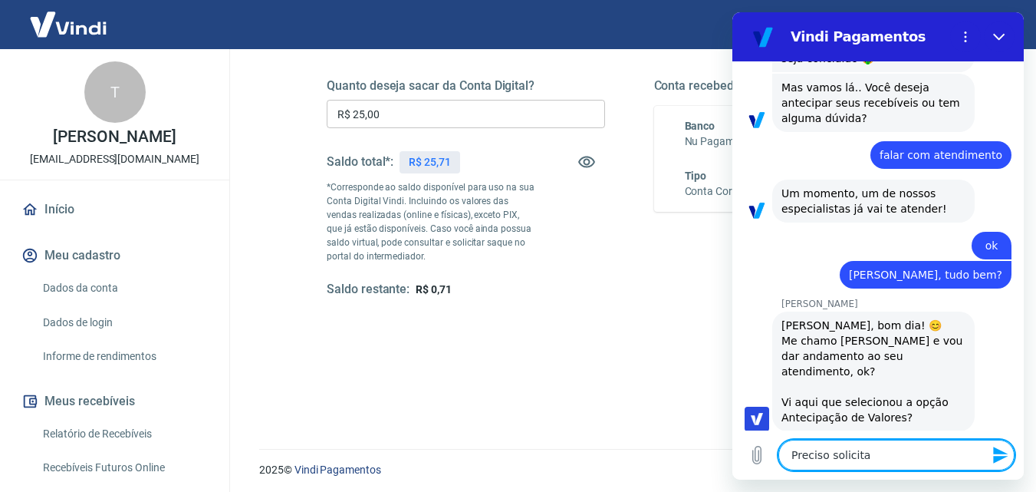
type textarea "x"
type textarea "Preciso solicitar"
type textarea "x"
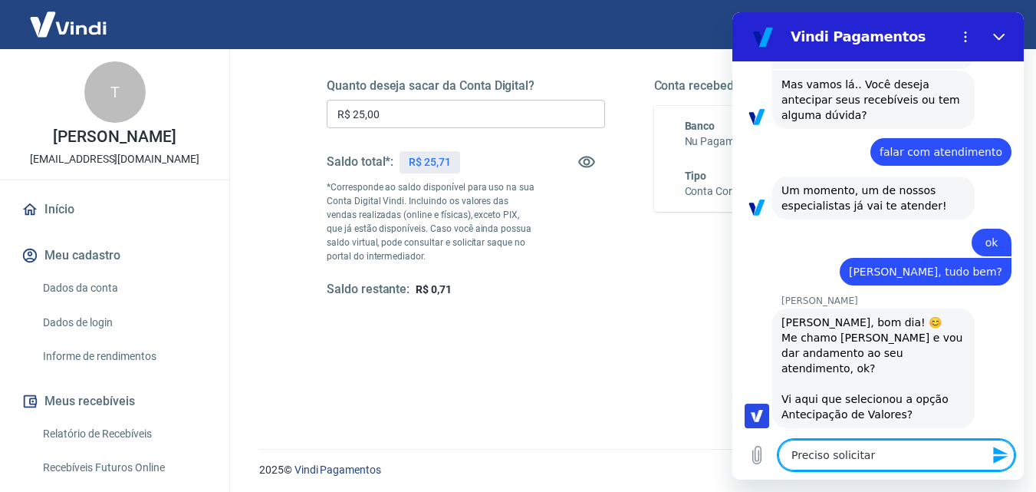
type textarea "Preciso solicitar"
type textarea "x"
type textarea "Preciso solicitar a"
type textarea "x"
type textarea "Preciso solicitar a"
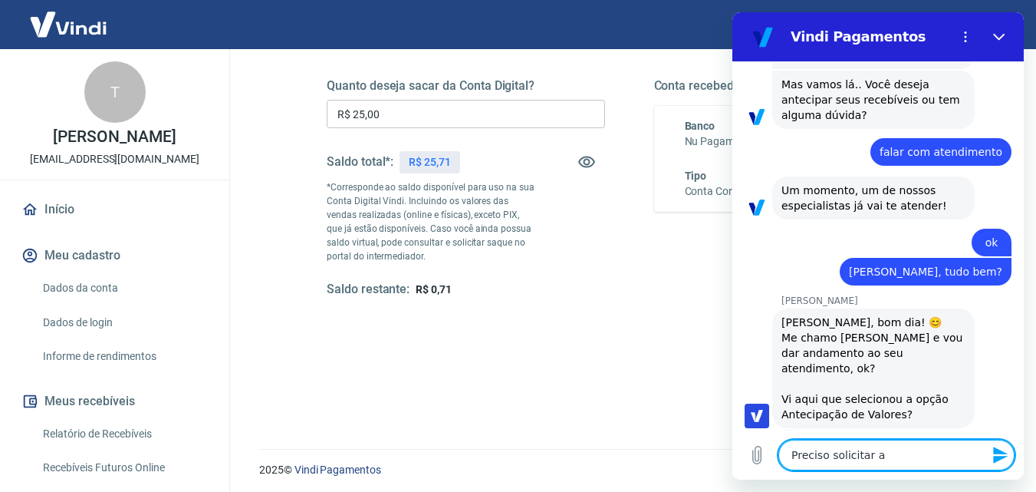
type textarea "x"
type textarea "Preciso solicitar a a"
type textarea "x"
type textarea "Preciso solicitar a an"
type textarea "x"
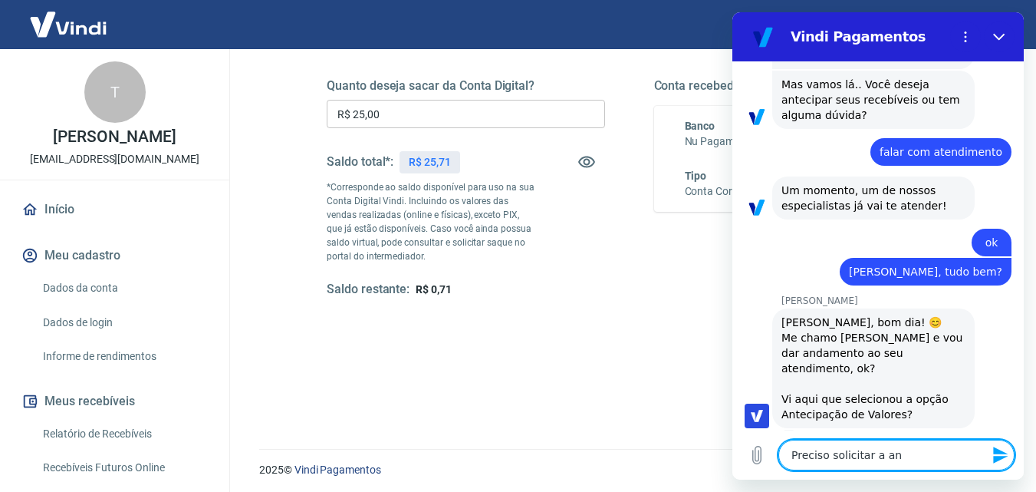
type textarea "Preciso solicitar a ant"
type textarea "x"
type textarea "Preciso solicitar a ante"
type textarea "x"
type textarea "Preciso solicitar a antec"
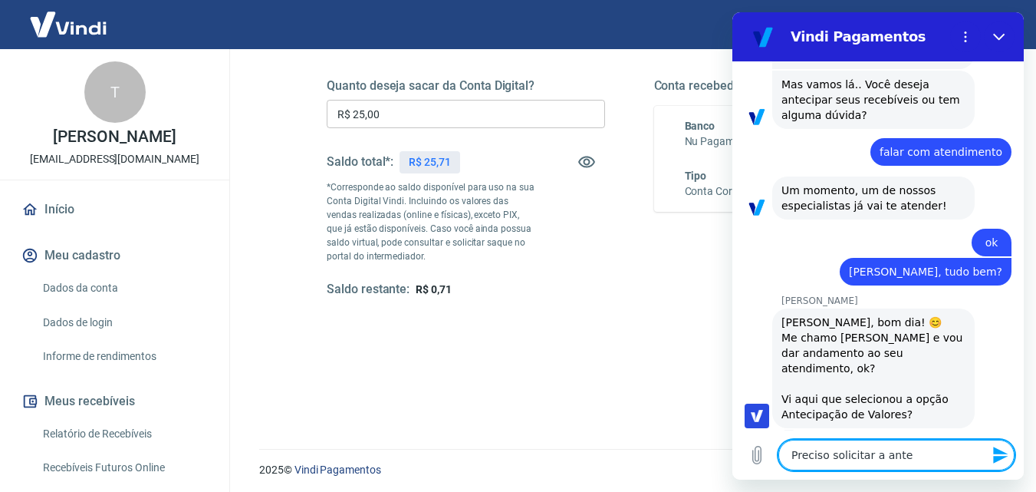
type textarea "x"
type textarea "Preciso solicitar a antecp"
type textarea "x"
type textarea "Preciso solicitar a antecpa"
type textarea "x"
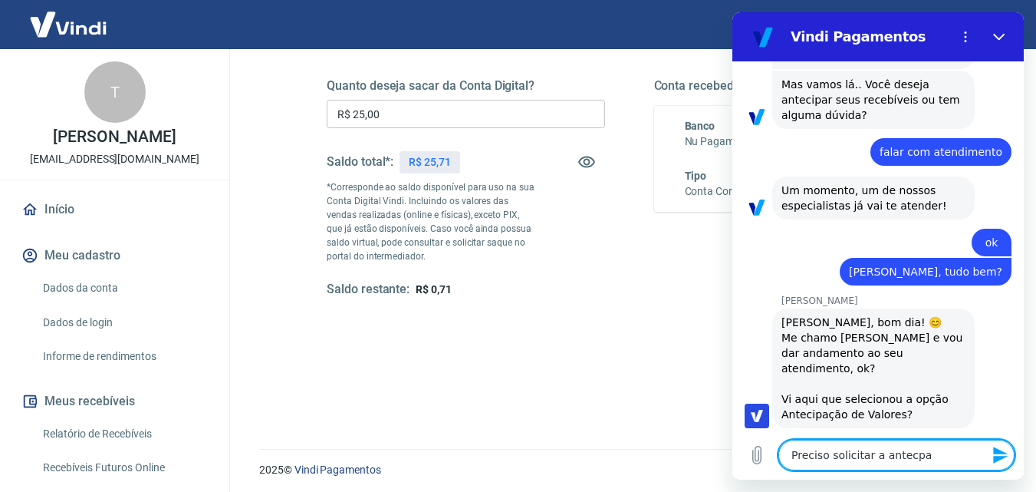
type textarea "Preciso solicitar a antecpaç"
type textarea "x"
type textarea "Preciso solicitar a antecpaçã"
type textarea "x"
type textarea "Preciso solicitar a antecpação"
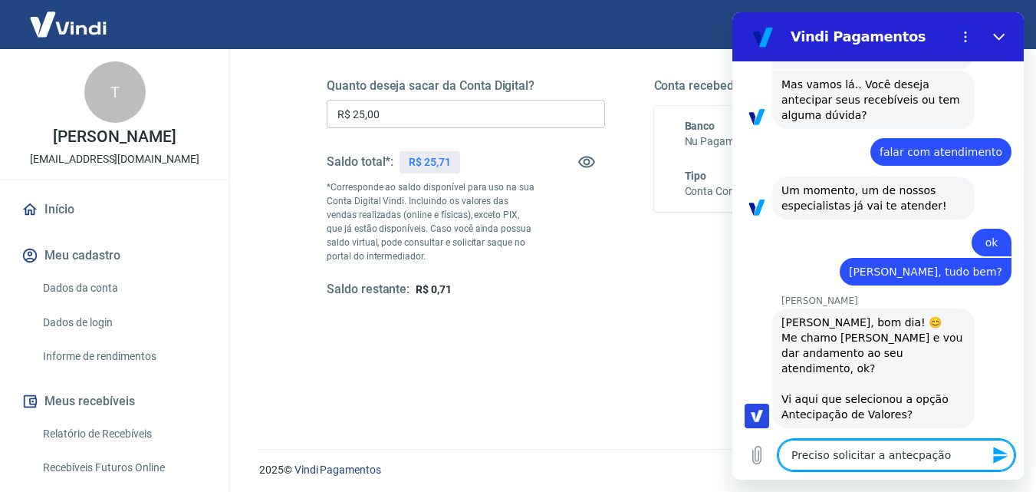
type textarea "x"
type textarea "Preciso solicitar a antecpação"
type textarea "x"
type textarea "Preciso solicitar a antecpação d"
type textarea "x"
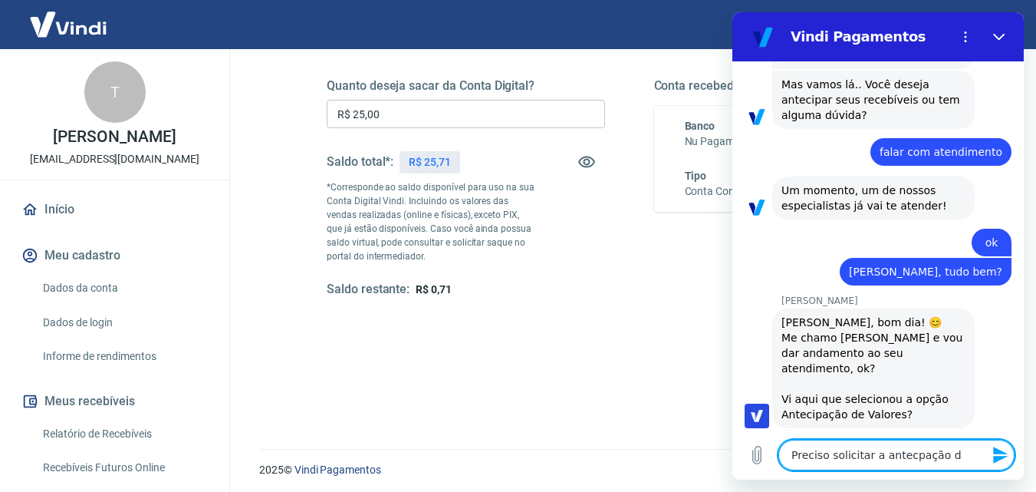
type textarea "Preciso solicitar a antecpação do"
type textarea "x"
type textarea "Preciso solicitar a antecpação dos"
type textarea "x"
type textarea "Preciso solicitar a antecpação dos"
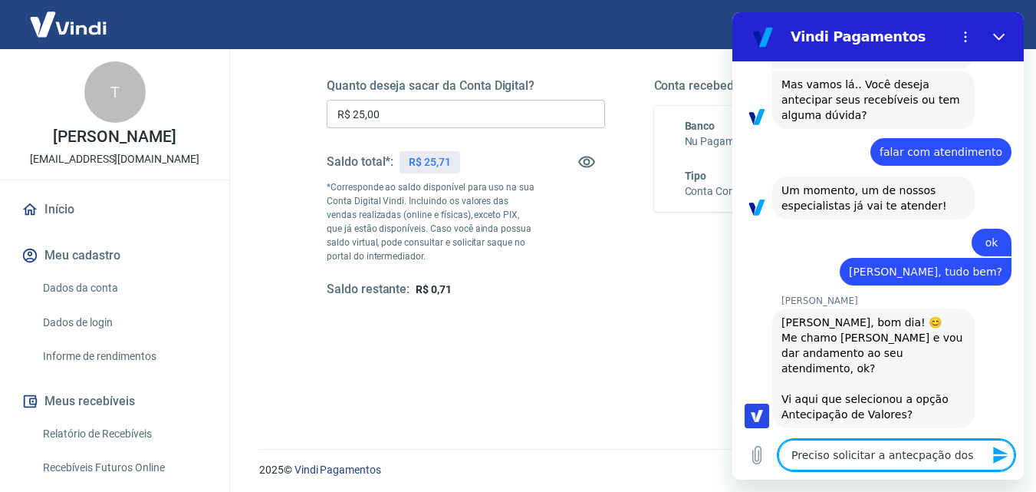
type textarea "x"
type textarea "Preciso solicitar a antecpação dos v"
type textarea "x"
type textarea "Preciso solicitar a antecpação dos va"
type textarea "x"
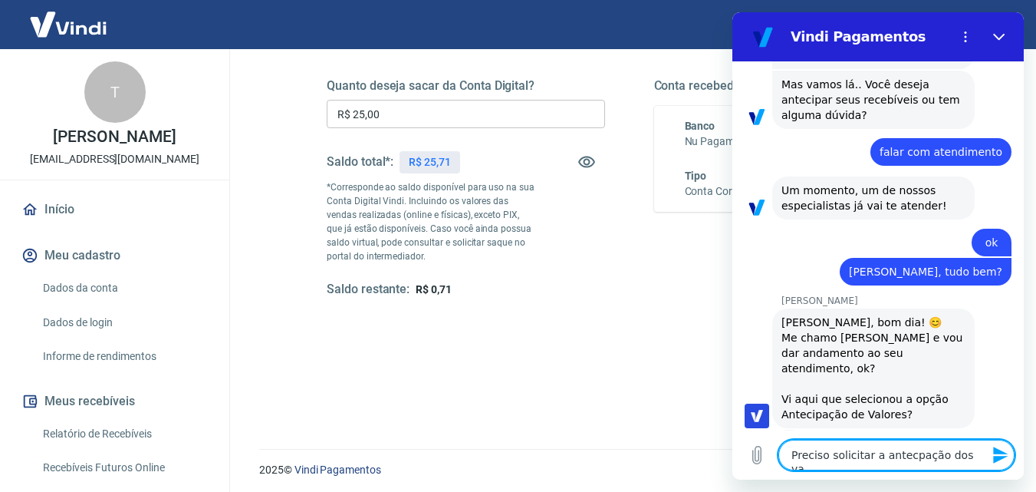
type textarea "Preciso solicitar a antecpação dos val"
type textarea "x"
type textarea "Preciso solicitar a antecpação dos valo"
type textarea "x"
type textarea "Preciso solicitar a antecpação dos valor"
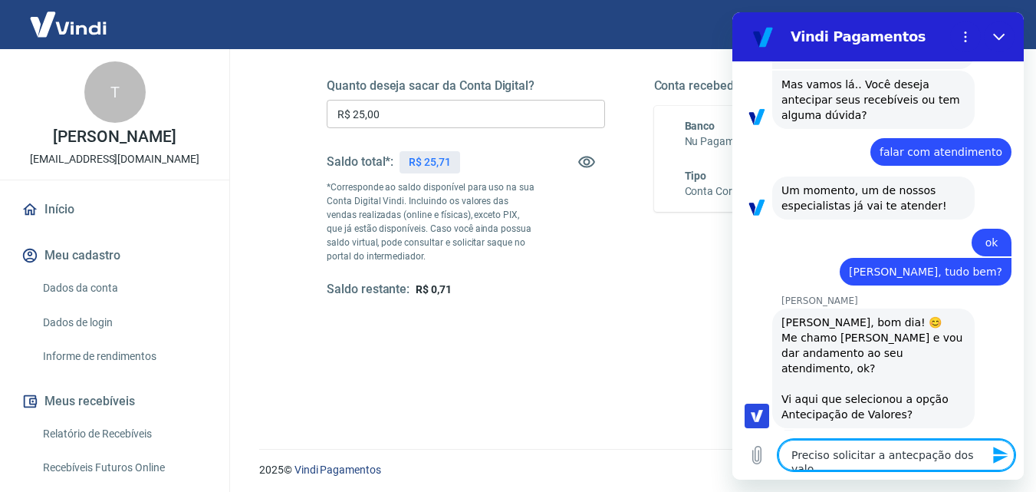
type textarea "x"
type textarea "Preciso solicitar a antecpação dos valore"
type textarea "x"
type textarea "Preciso solicitar a antecpação dos valores"
type textarea "x"
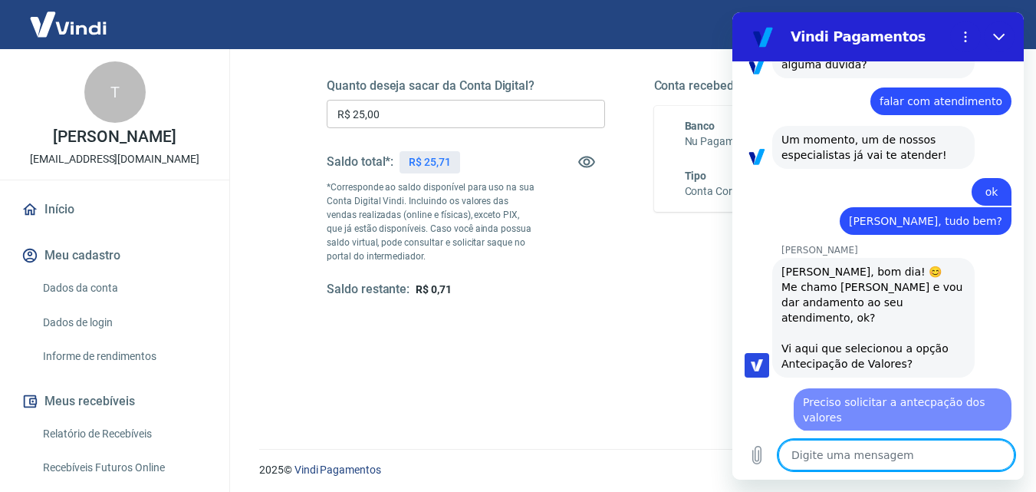
type textarea "x"
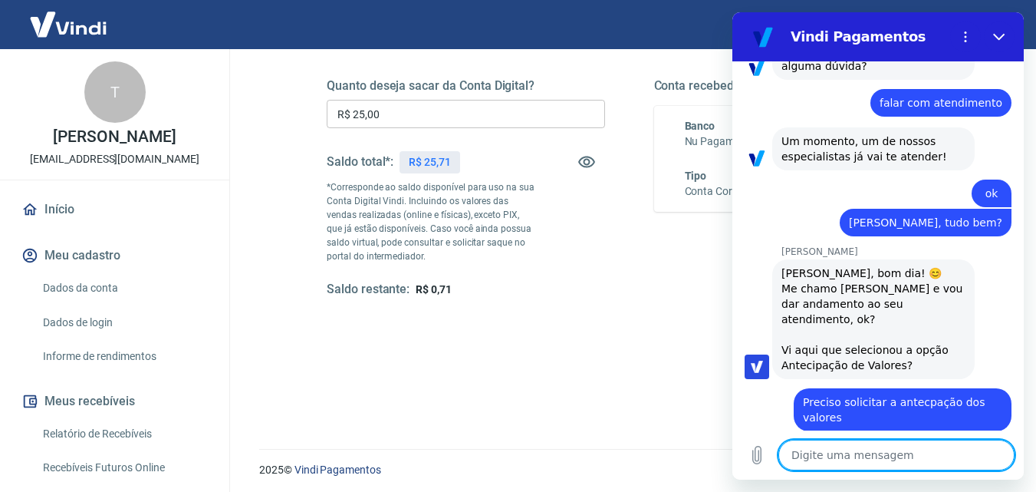
scroll to position [951, 0]
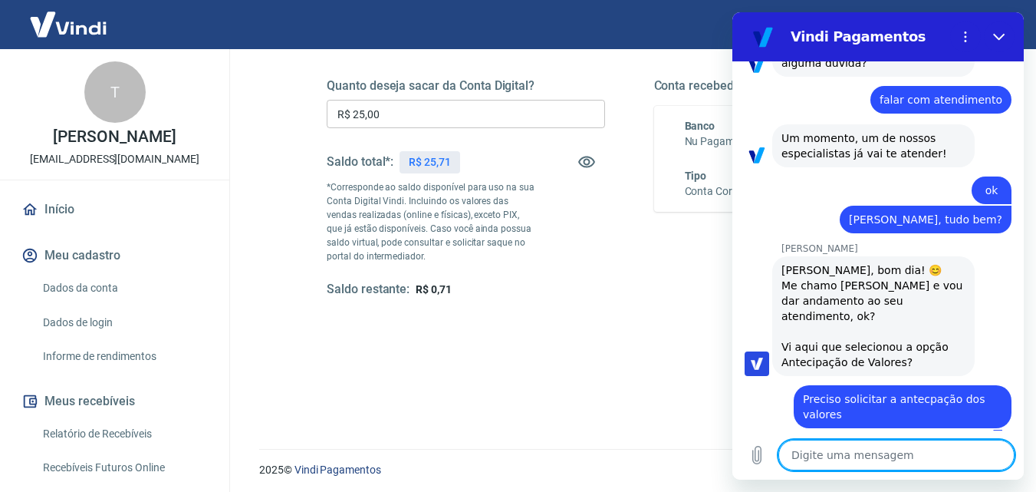
click at [821, 463] on textarea at bounding box center [896, 454] width 236 height 31
paste textarea "RANSAÇÃO 227278915 12/09/25 - 08:47"
type textarea "RANSAÇÃO 227278915 12/09/25 - 08:47"
type textarea "x"
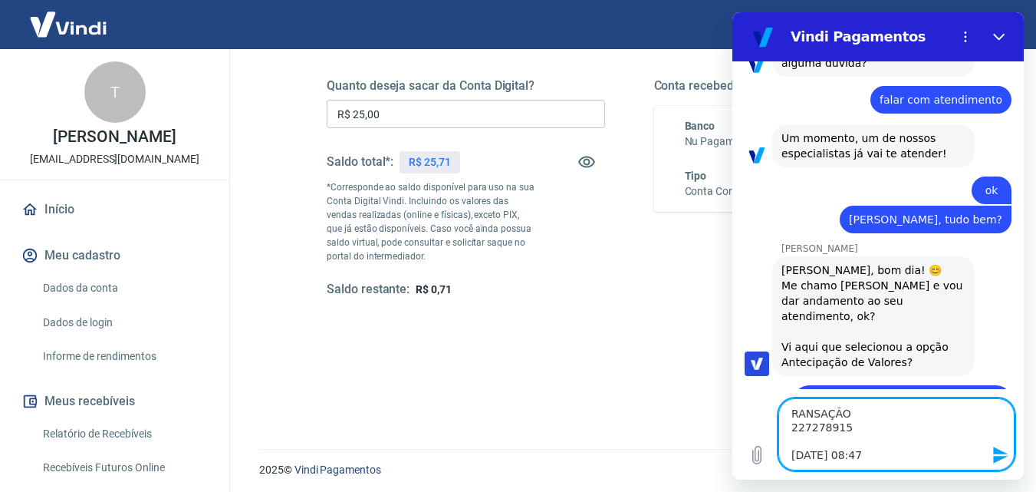
click at [791, 414] on textarea "RANSAÇÃO 227278915 12/09/25 - 08:47" at bounding box center [896, 434] width 236 height 72
type textarea "TRANSAÇÃO 227278915 12/09/25 - 08:47"
type textarea "x"
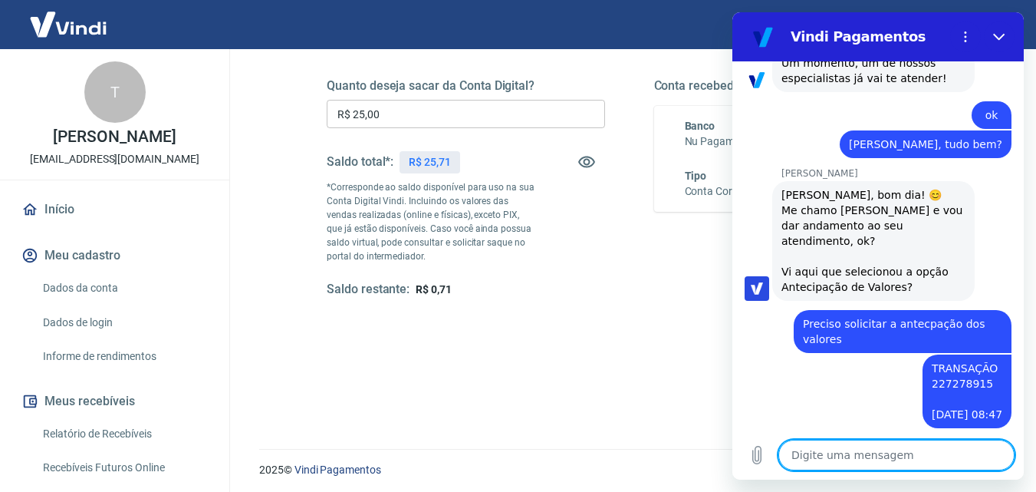
scroll to position [1077, 0]
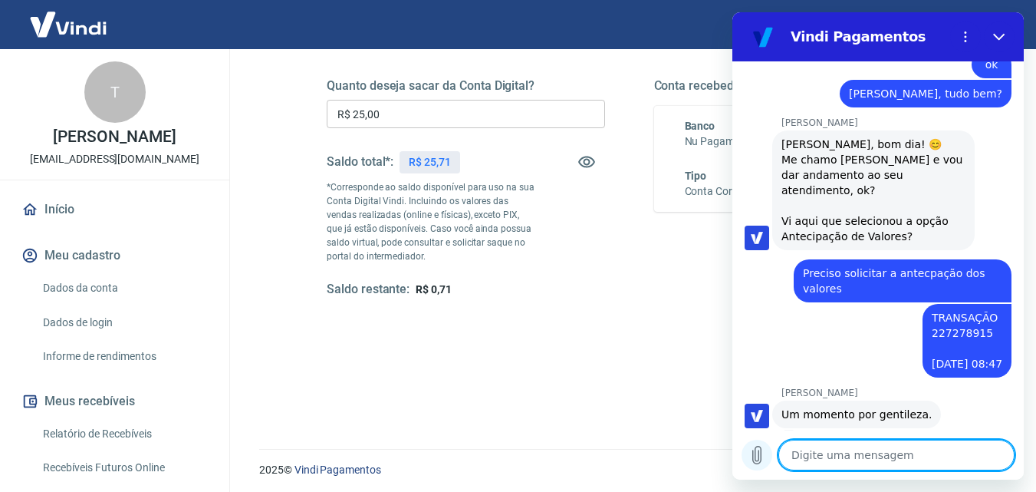
click at [758, 456] on icon "Carregar arquivo" at bounding box center [757, 455] width 18 height 18
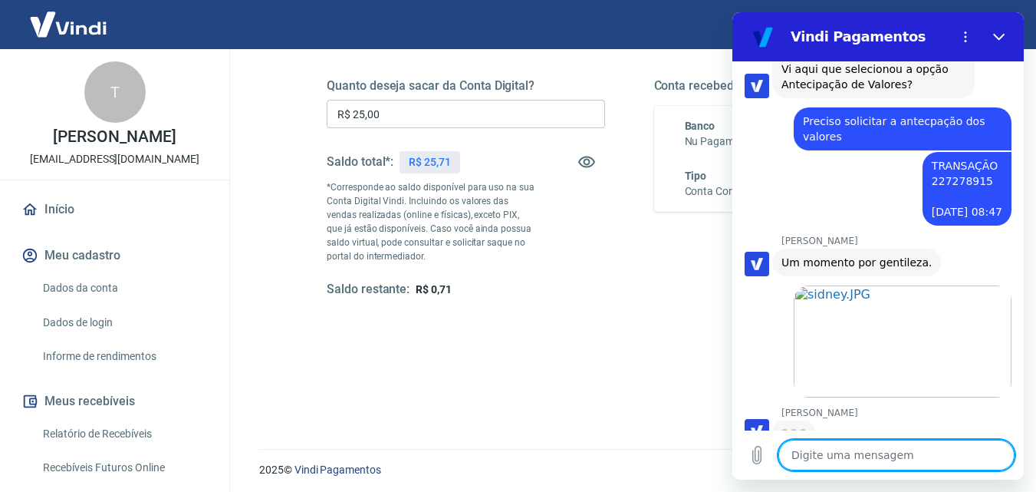
scroll to position [1227, 0]
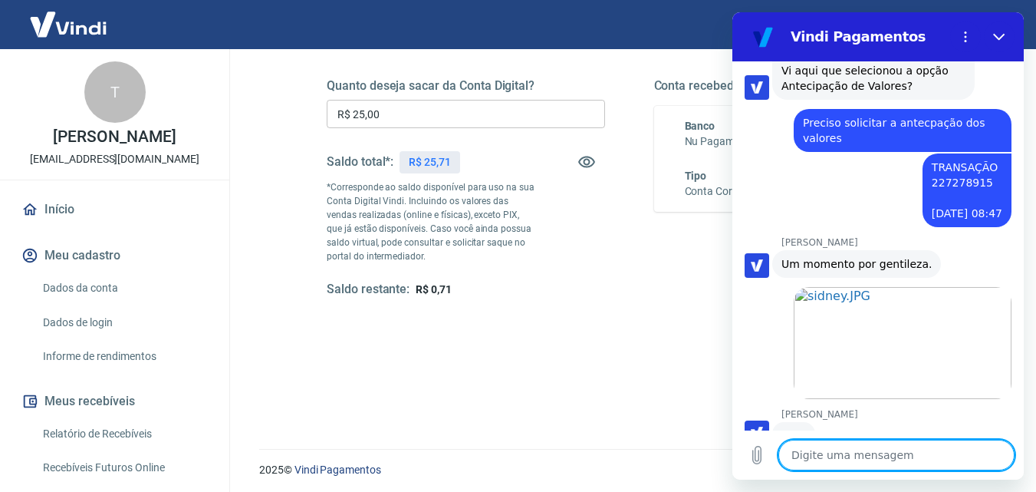
type textarea "x"
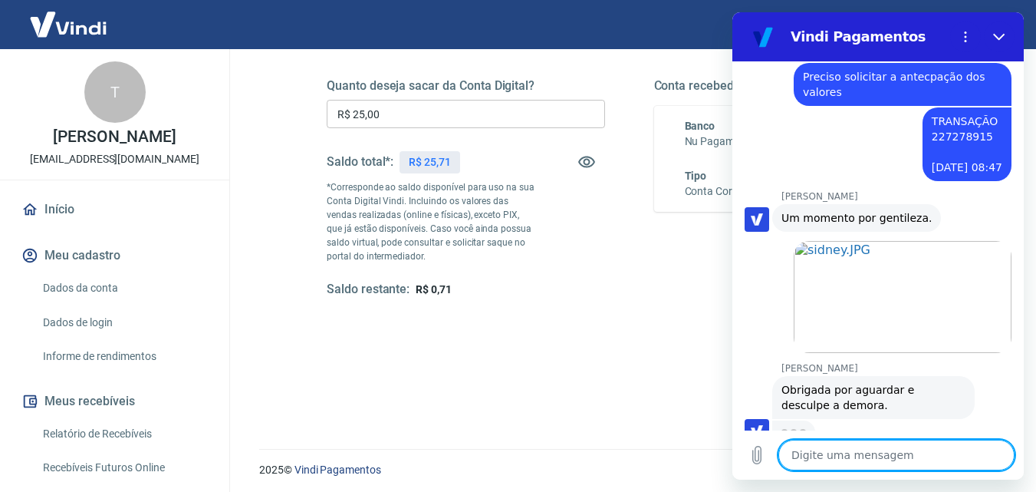
scroll to position [1271, 0]
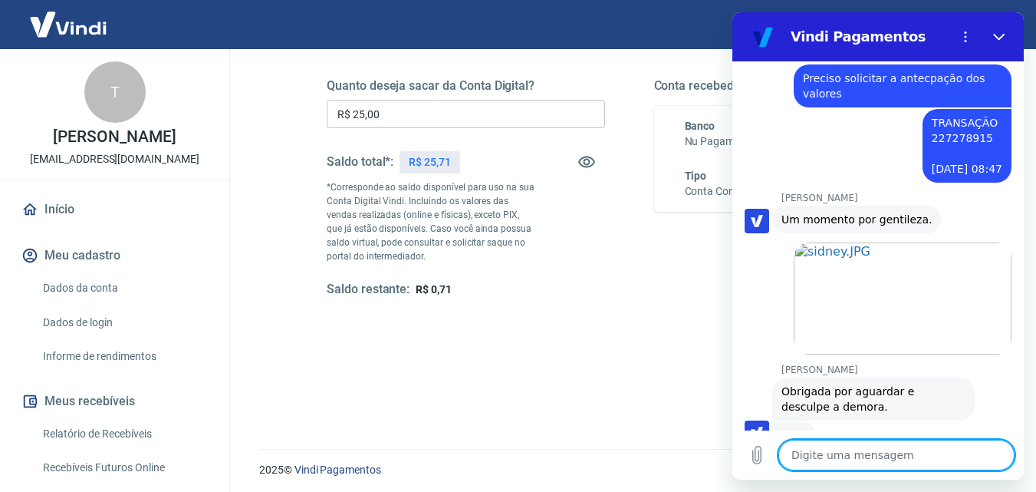
type textarea "i"
type textarea "x"
type textarea "im"
type textarea "x"
type textarea "ima"
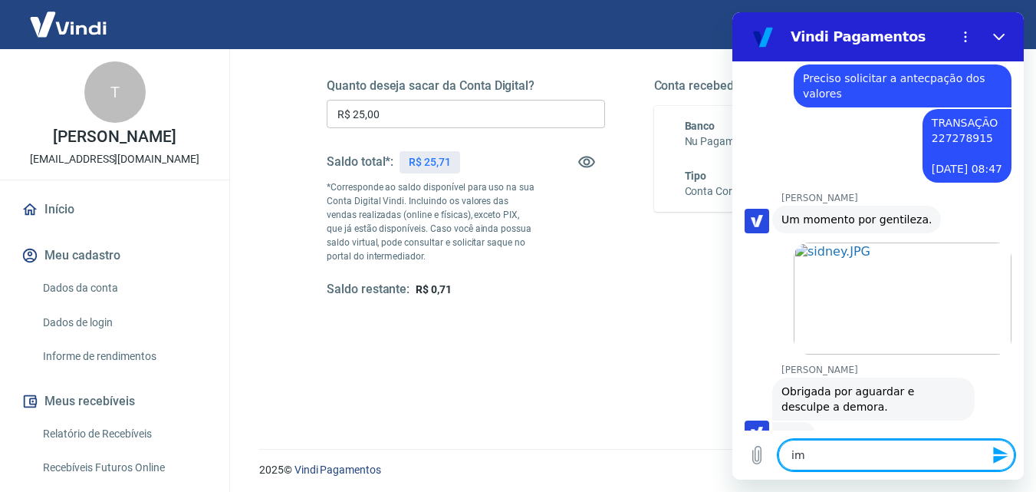
type textarea "x"
type textarea "imag"
type textarea "x"
type textarea "imagi"
type textarea "x"
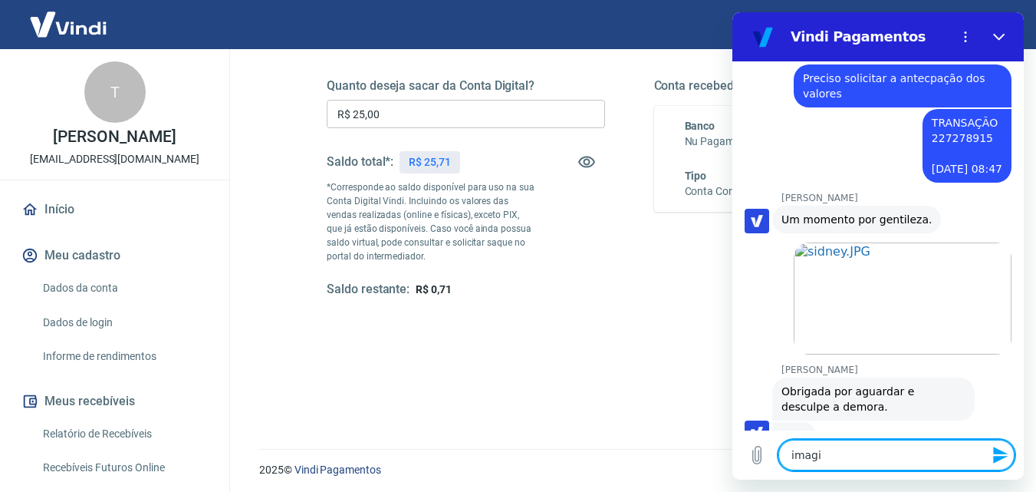
type textarea "imagin"
type textarea "x"
type textarea "imagina"
type textarea "x"
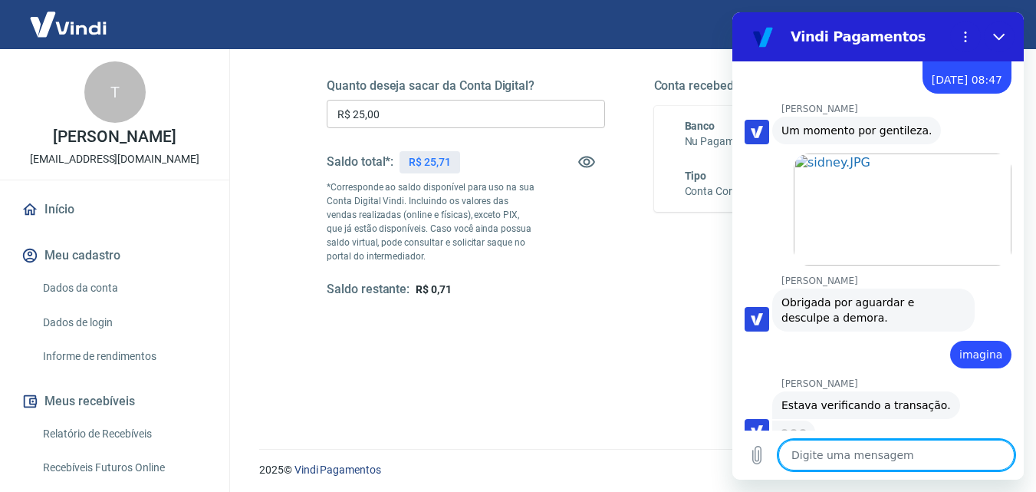
scroll to position [1359, 0]
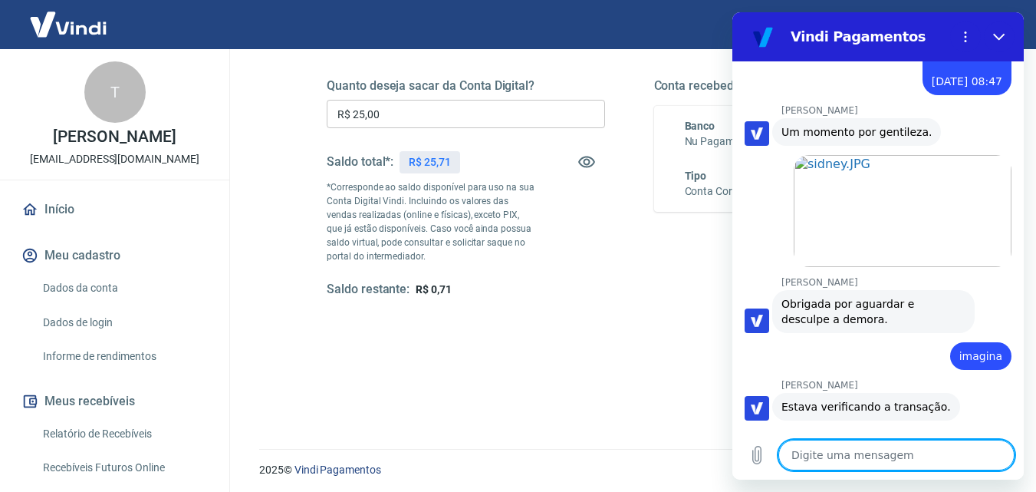
type textarea "x"
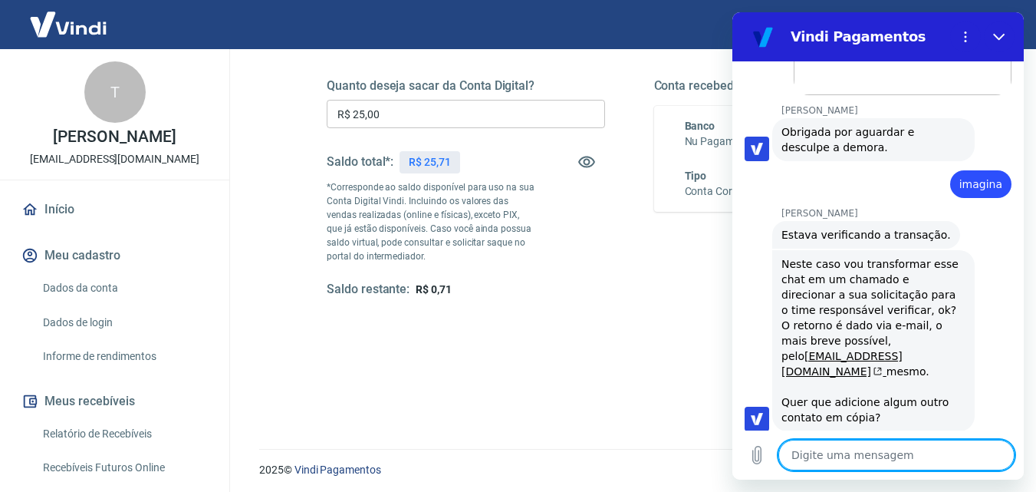
scroll to position [1534, 0]
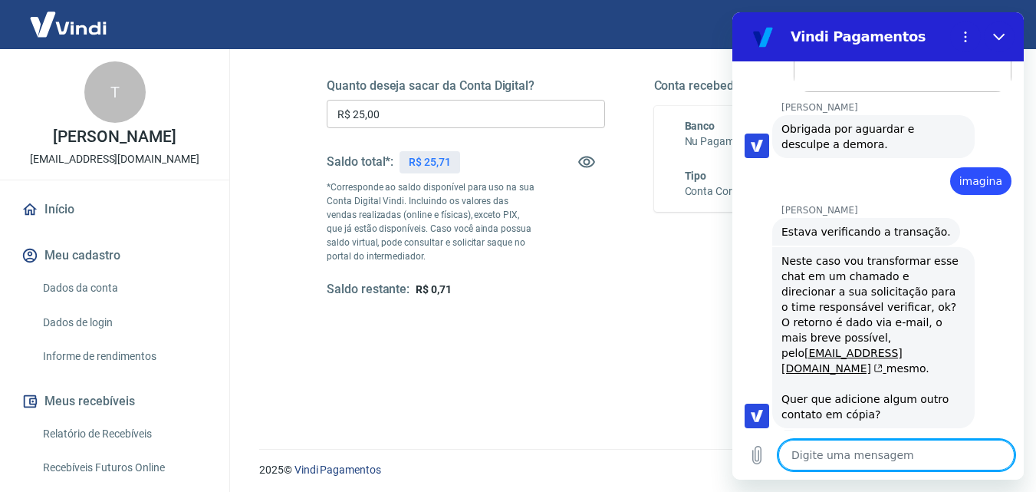
type textarea "s"
type textarea "x"
type textarea "so"
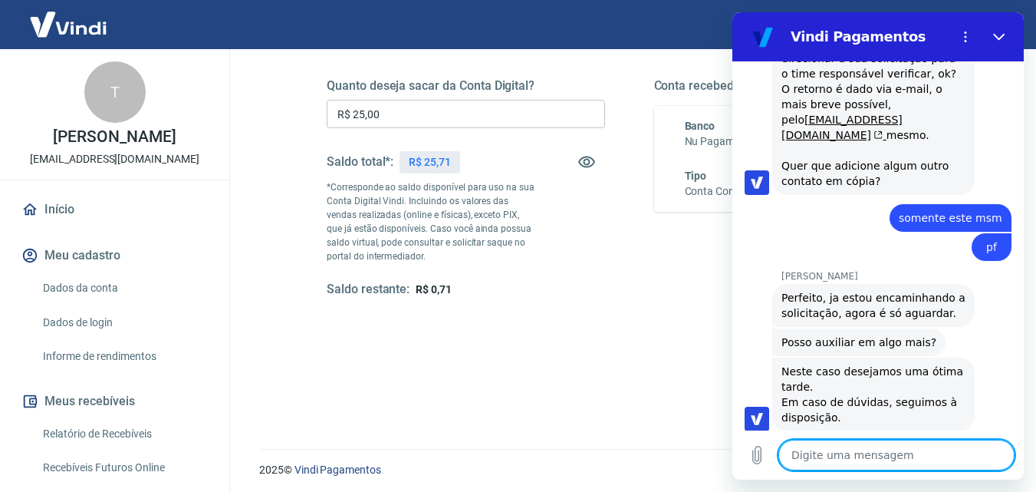
scroll to position [1770, 0]
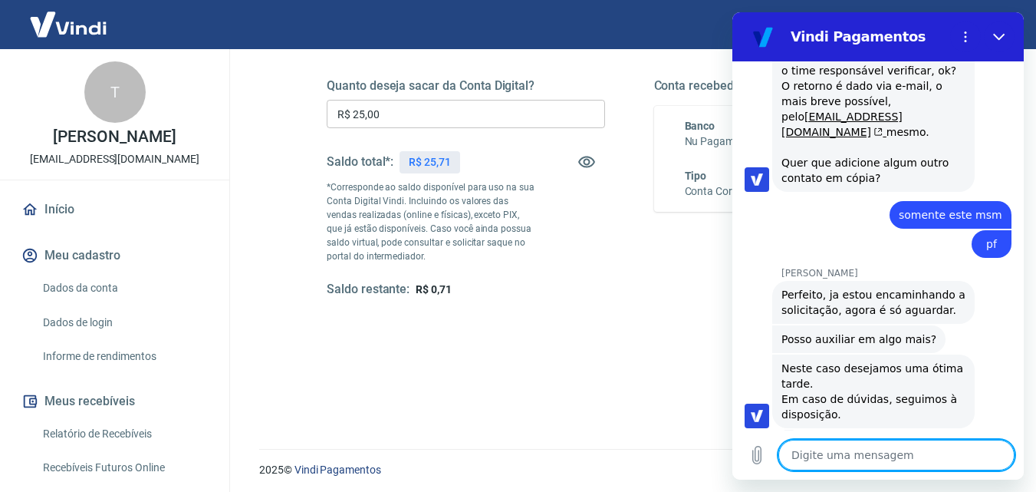
click at [892, 449] on textarea at bounding box center [896, 454] width 236 height 31
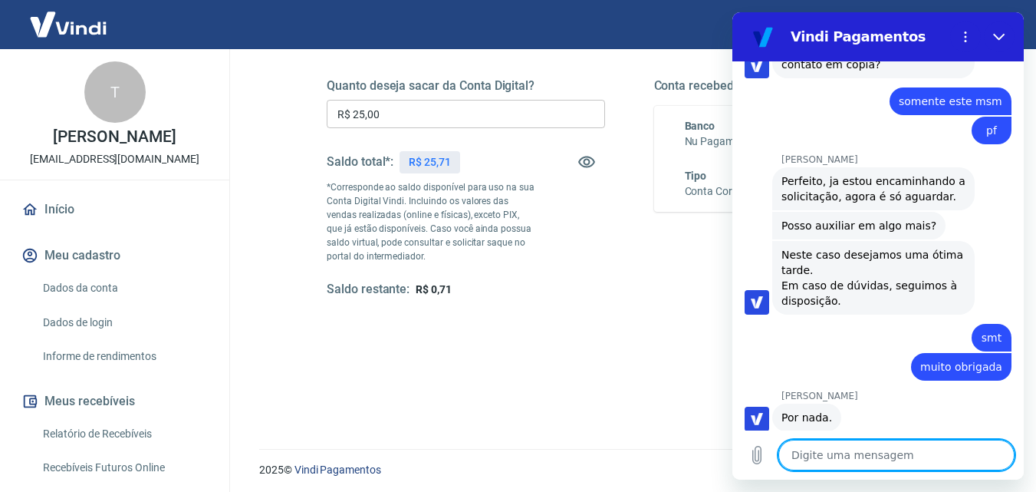
scroll to position [1886, 0]
